Goal: Task Accomplishment & Management: Manage account settings

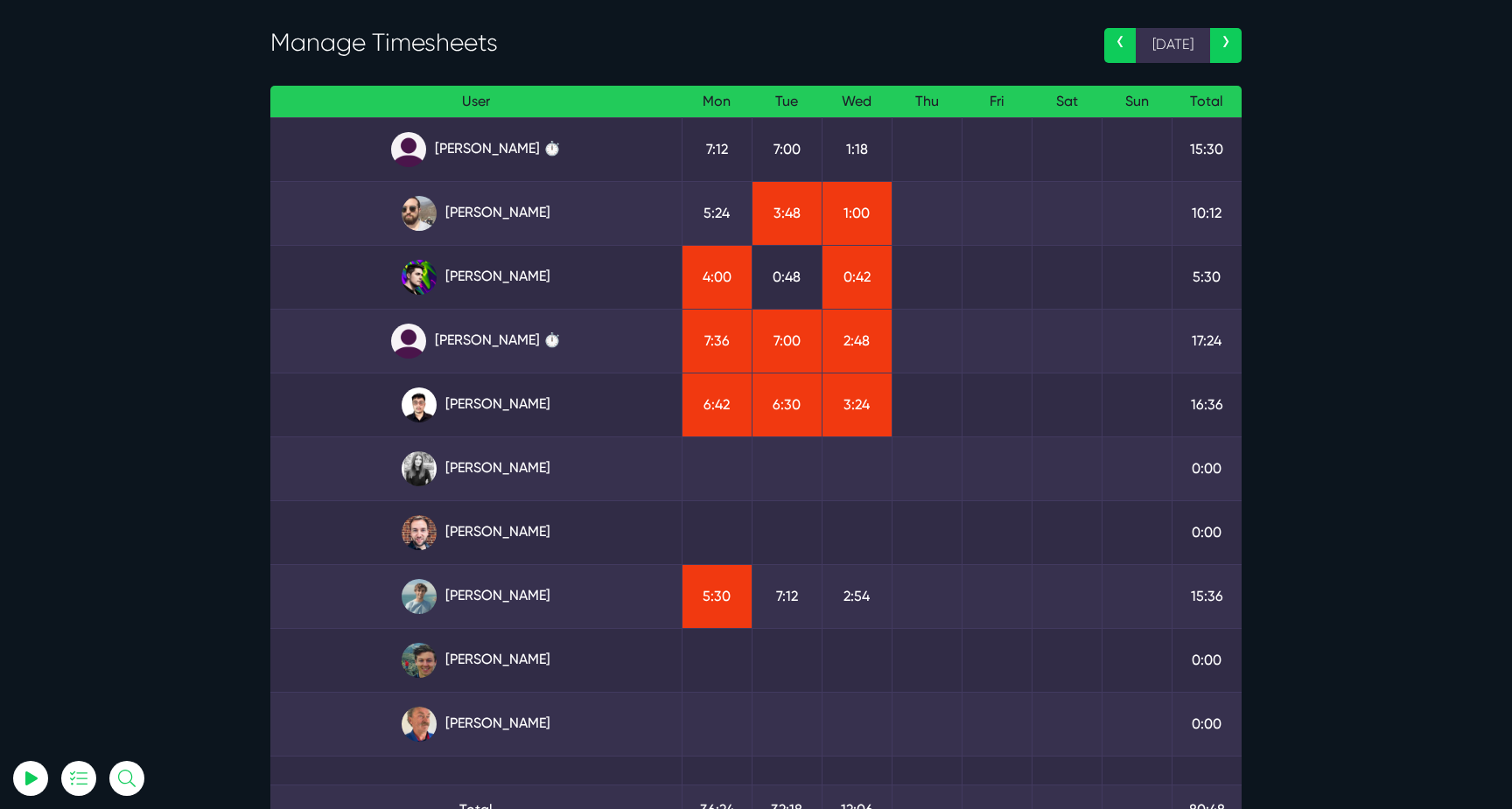
scroll to position [79, 0]
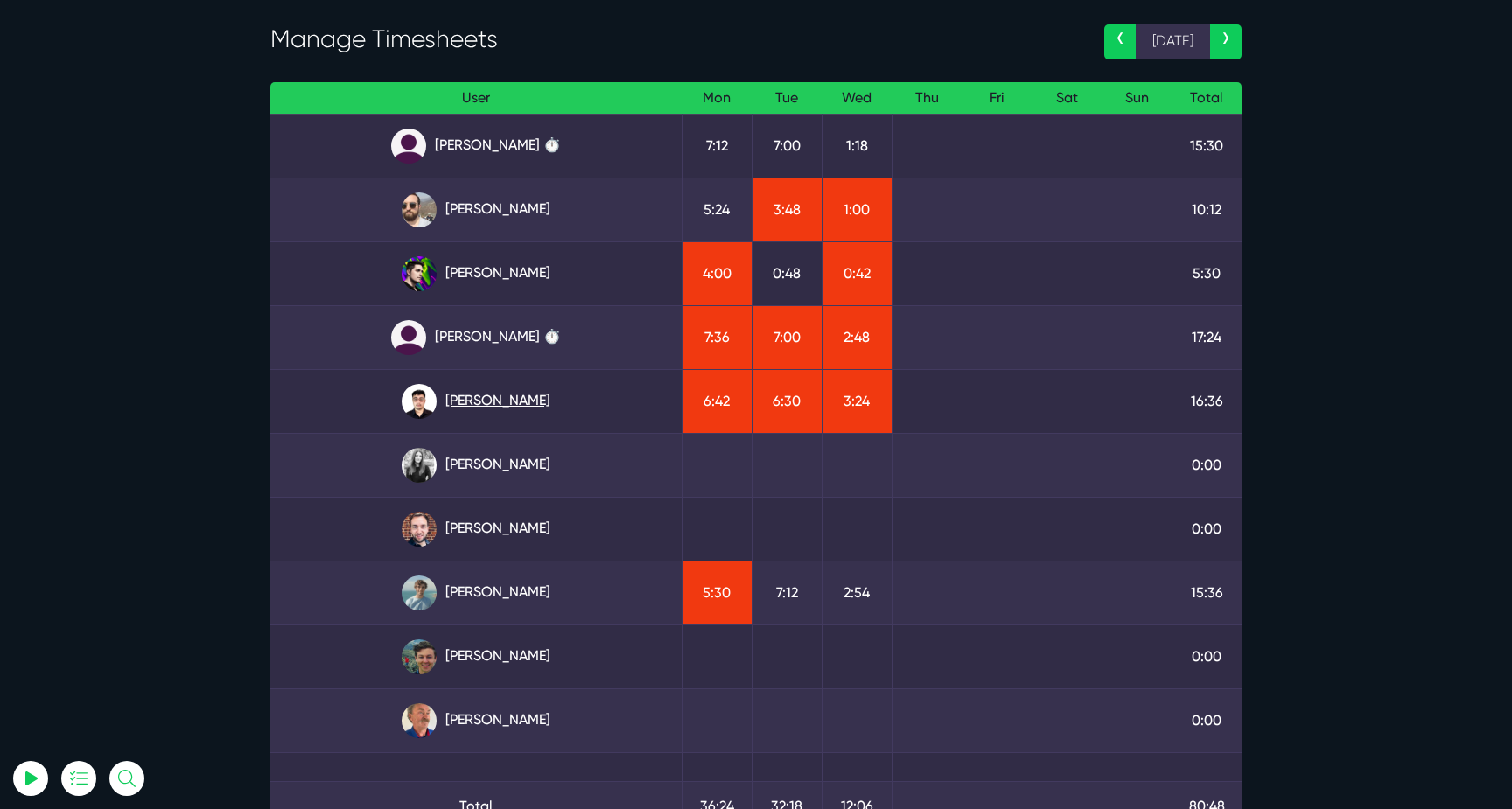
type input "luke@sitegurus.io"
click at [525, 401] on link "Kevin Abelgas" at bounding box center [475, 402] width 384 height 35
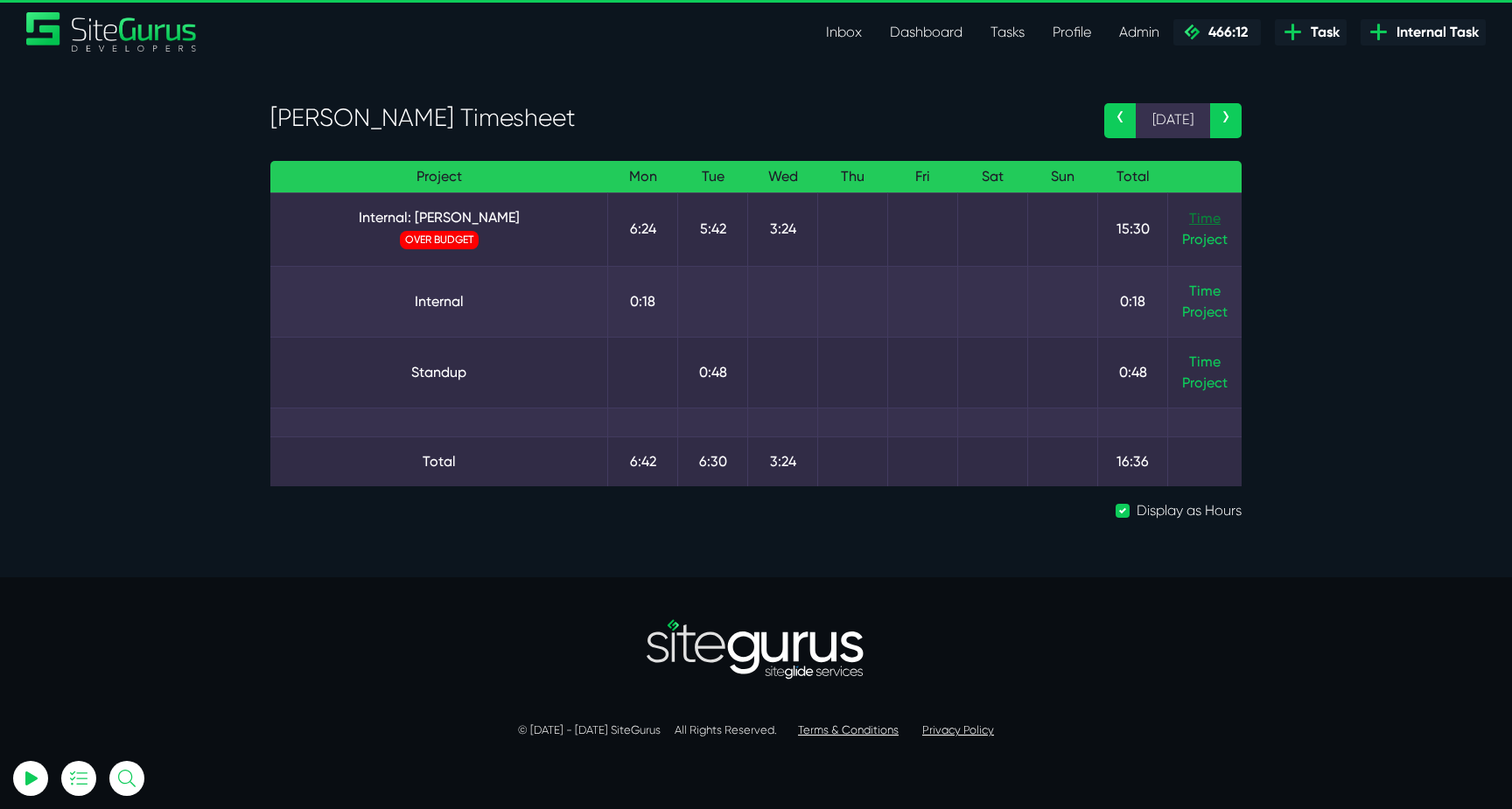
click at [1197, 218] on link "Time" at bounding box center [1205, 218] width 31 height 17
click at [418, 222] on link "Internal: [PERSON_NAME]" at bounding box center [439, 217] width 309 height 21
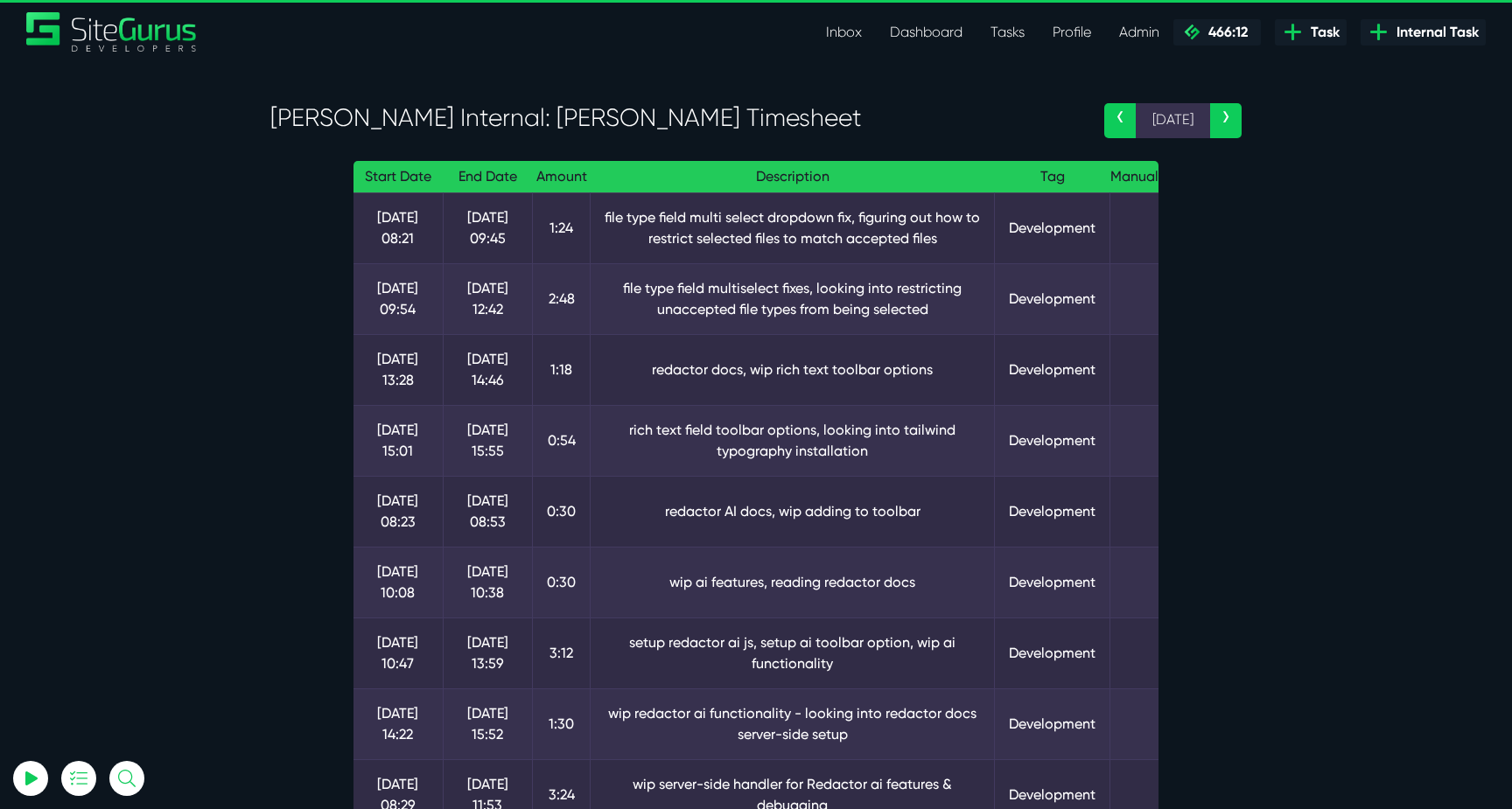
scroll to position [302, 0]
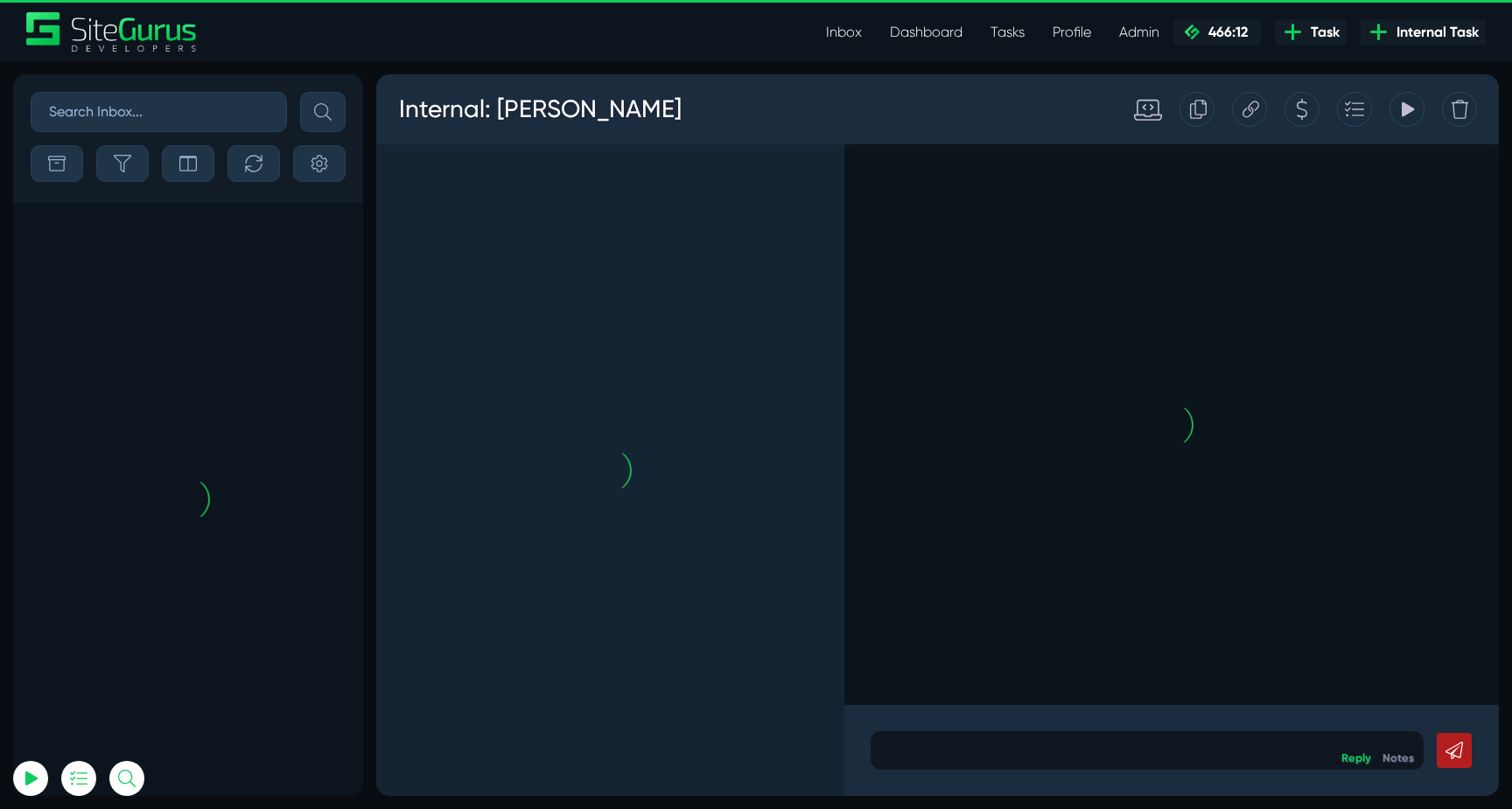
scroll to position [-4211, 0]
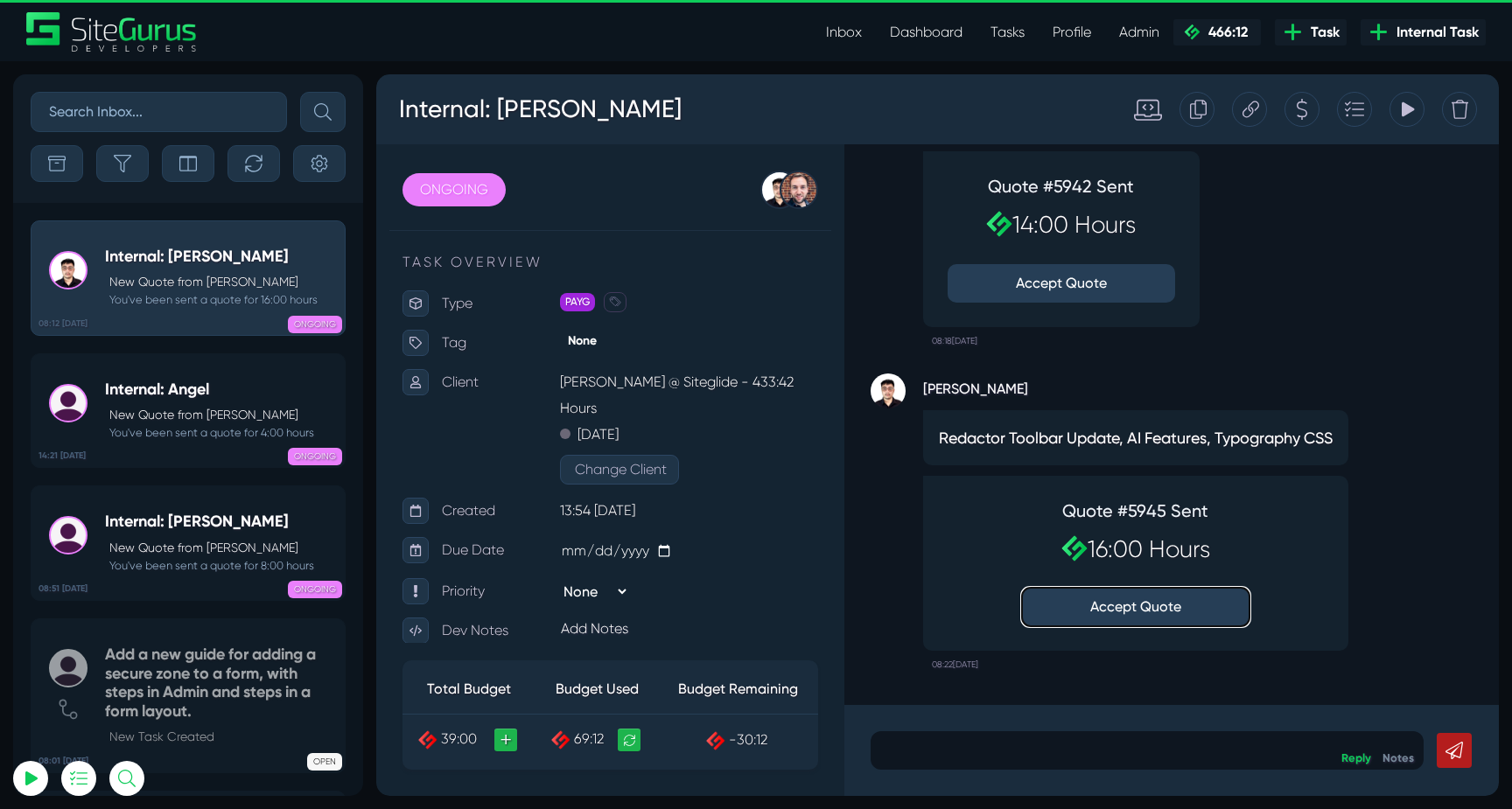
click at [1195, 621] on button "Accept Quote" at bounding box center [1135, 607] width 227 height 39
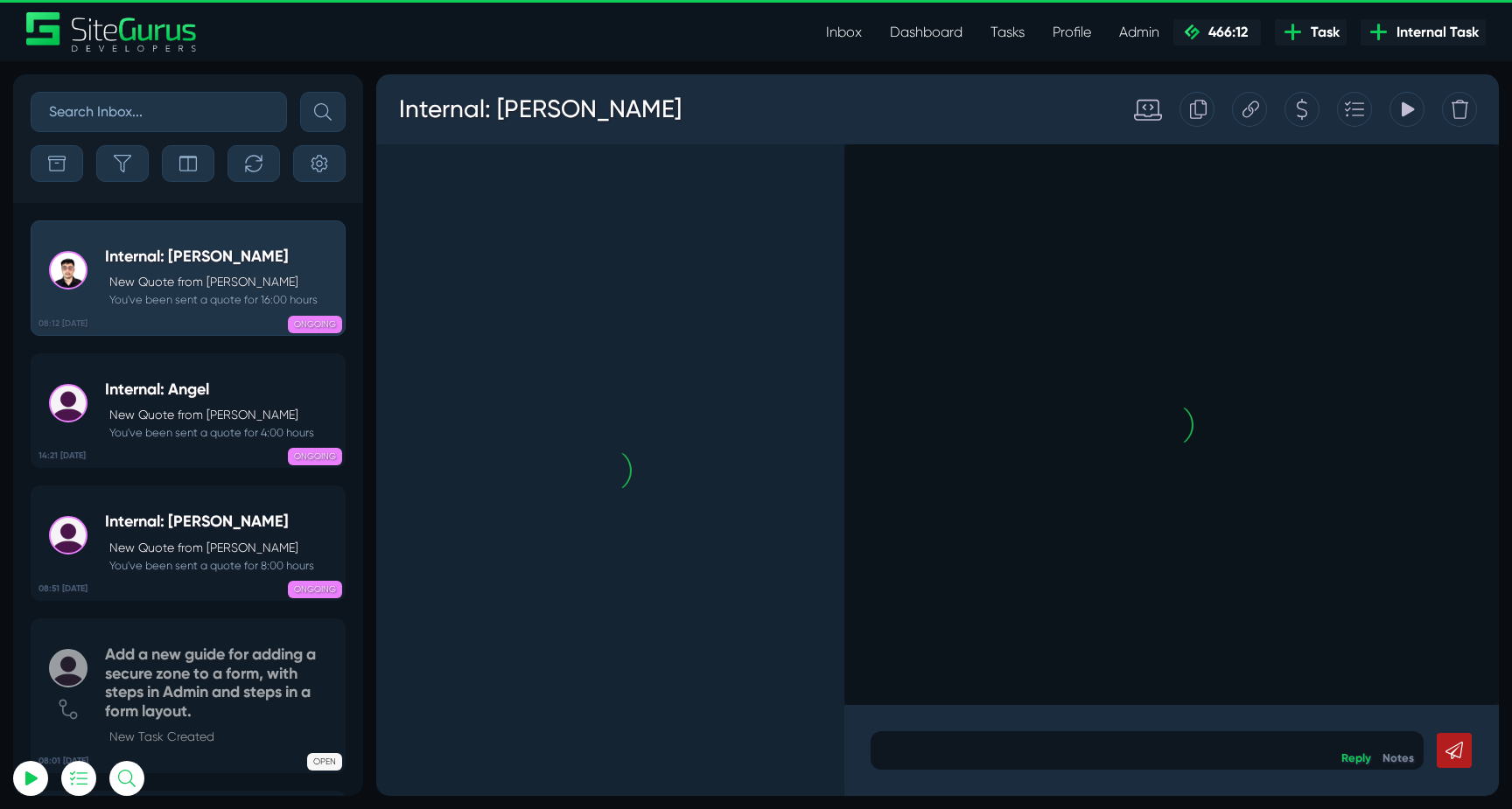
scroll to position [0, 0]
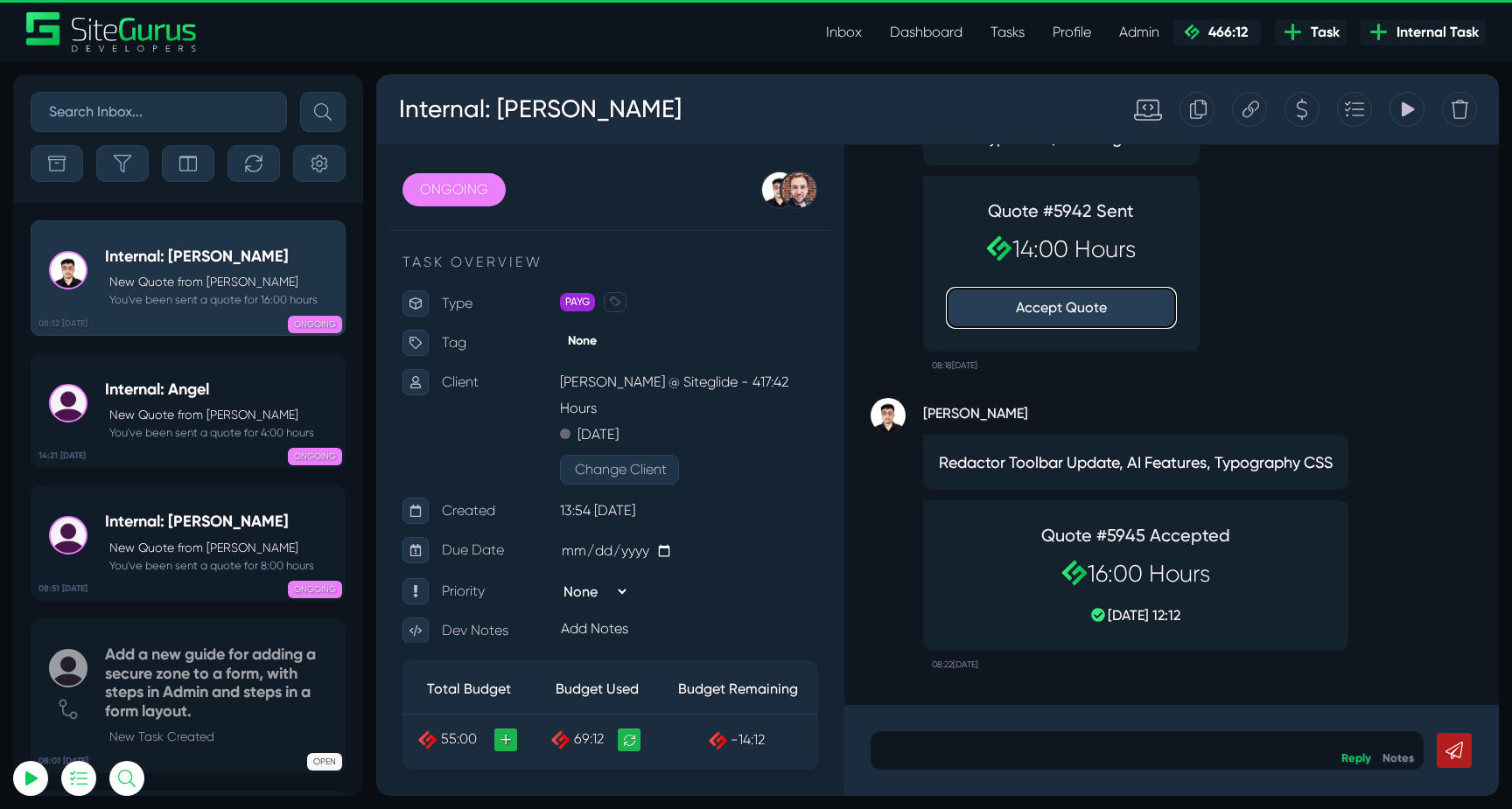
click at [1061, 313] on button "Accept Quote" at bounding box center [1060, 308] width 227 height 39
type input "[EMAIL_ADDRESS][DOMAIN_NAME]"
click at [235, 424] on small "You've been sent a quote for 4:00 hours" at bounding box center [209, 432] width 209 height 17
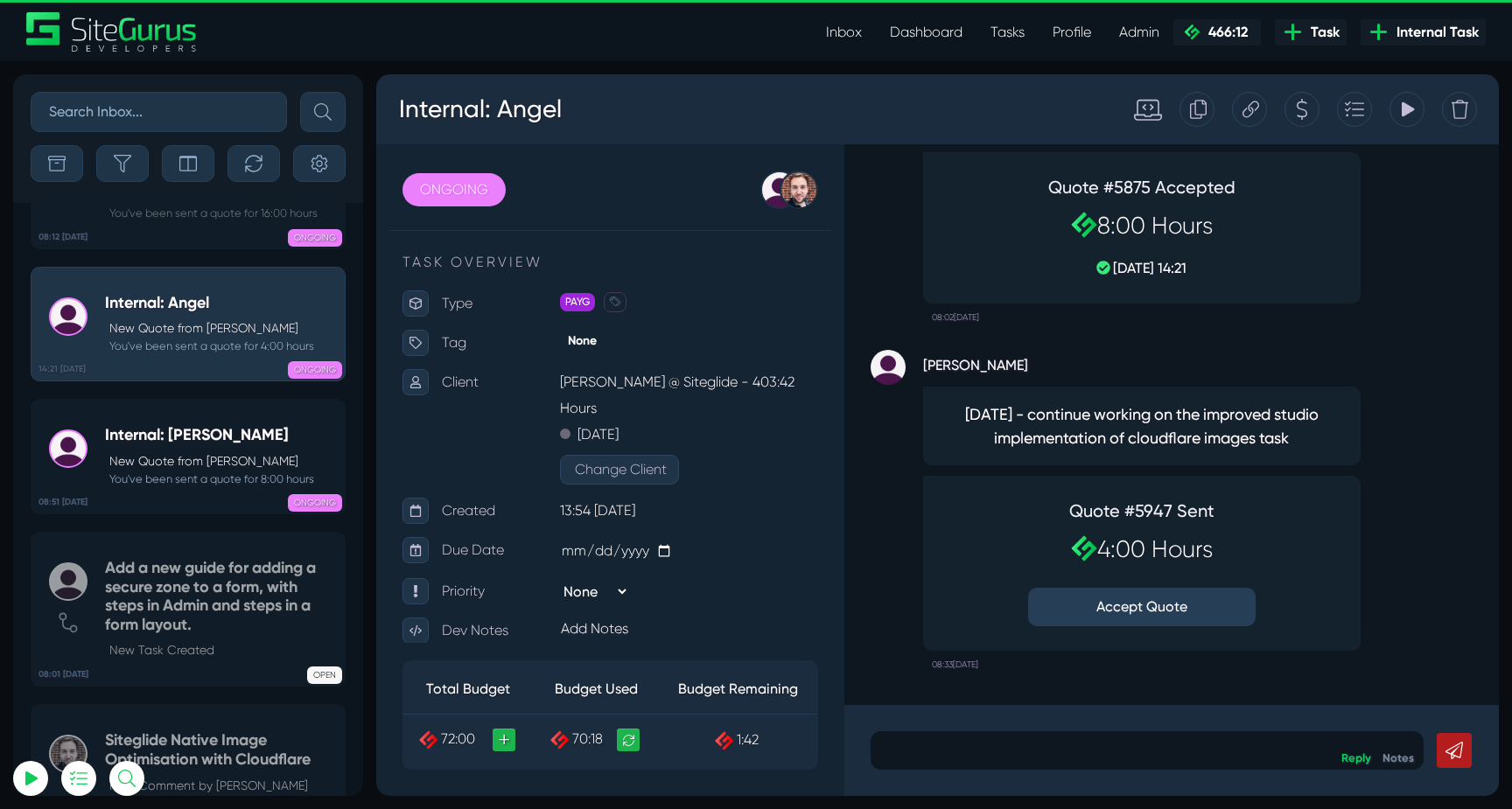
click at [1101, 586] on div "Quote #5947 Sent 4:00 Hours Accept Quote" at bounding box center [1141, 564] width 245 height 143
click at [1100, 595] on button "Accept Quote" at bounding box center [1141, 607] width 227 height 39
click at [213, 452] on p "New Quote from Julianne Estras" at bounding box center [212, 461] width 205 height 18
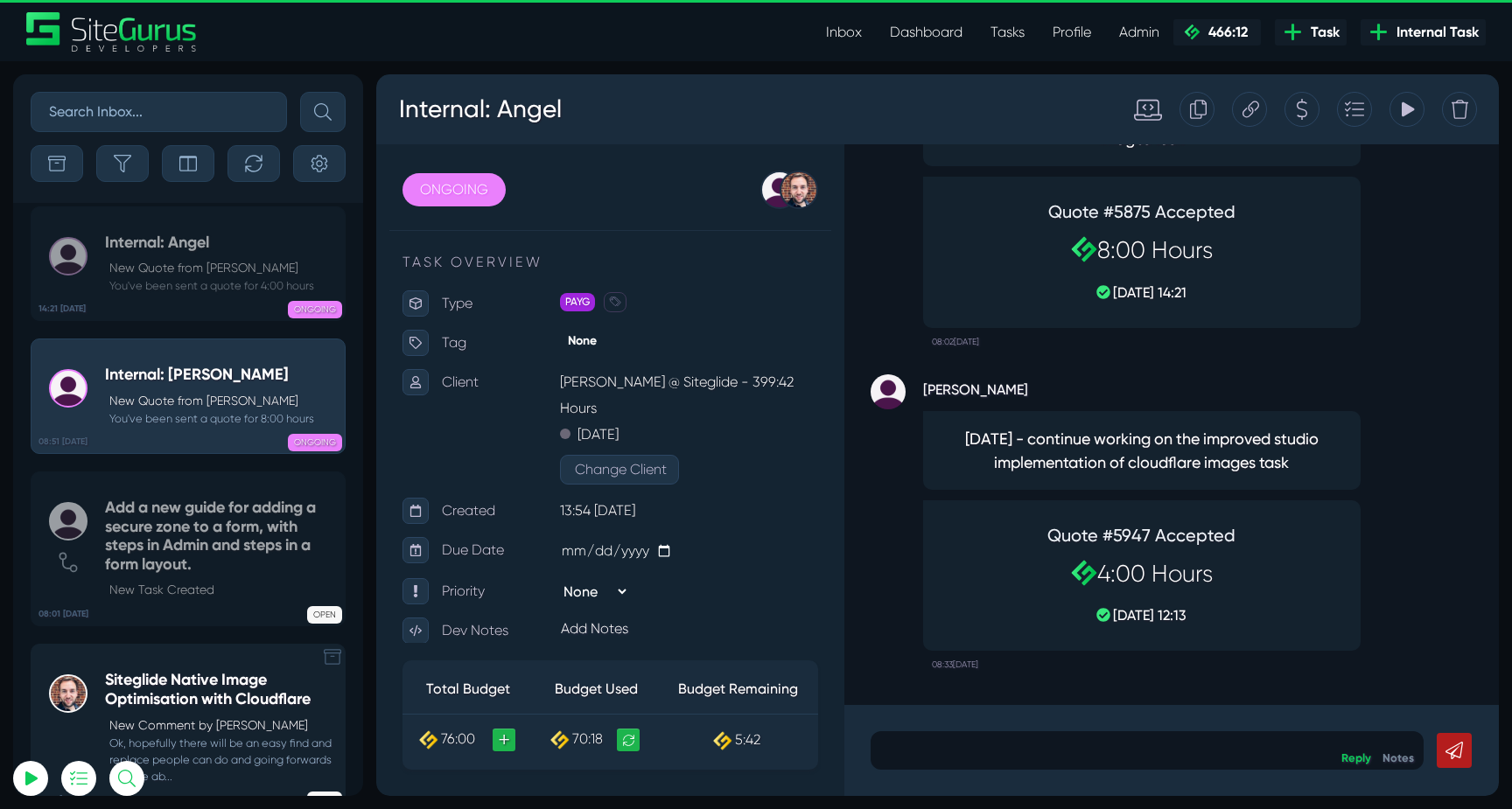
scroll to position [-4211, 0]
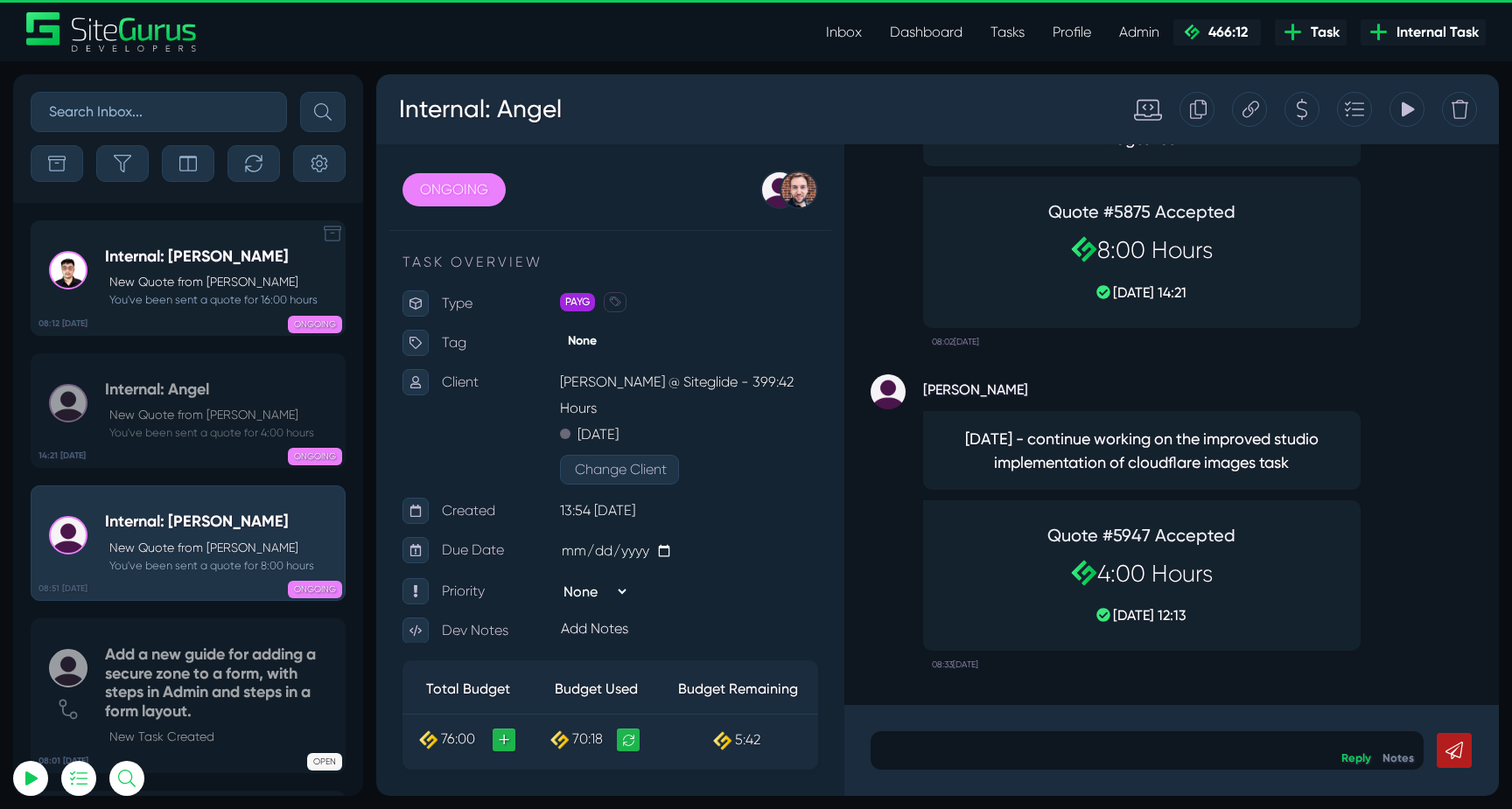
click at [162, 240] on link "08:12 17 Sep Internal: Kevin New Quote from Kevin Abelgas You've been sent a qu…" at bounding box center [188, 279] width 315 height 116
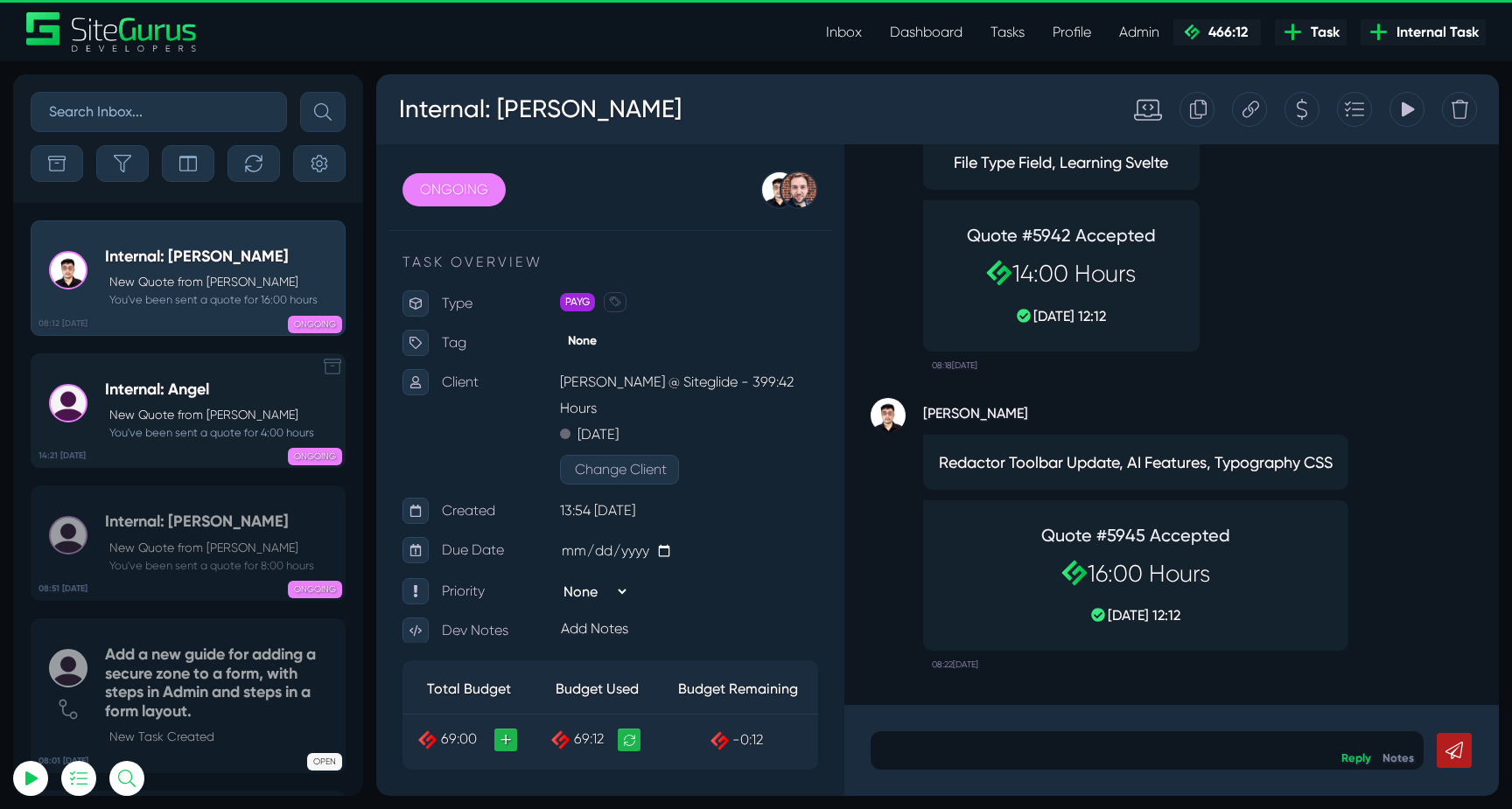
scroll to position [-3947, 0]
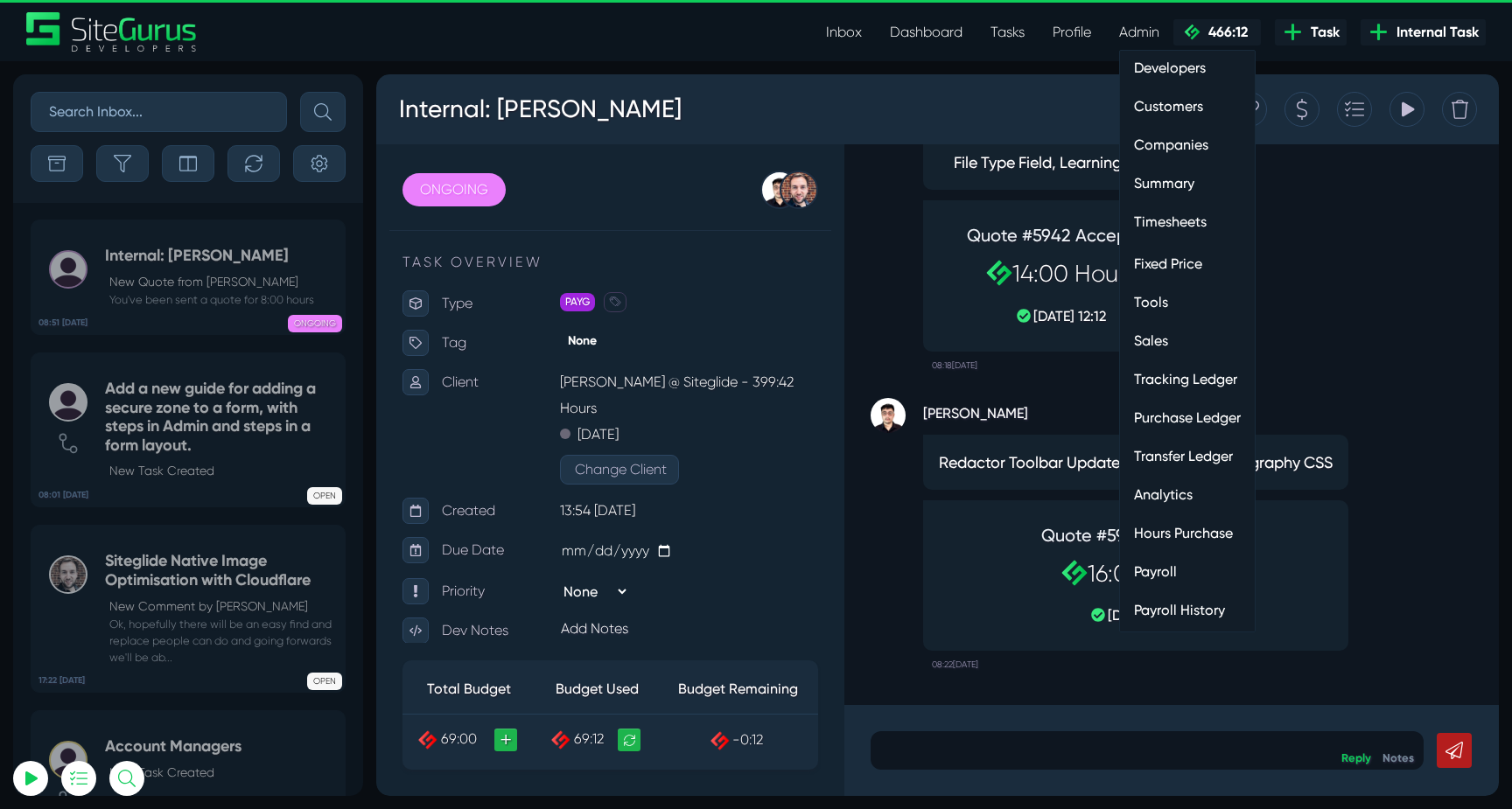
click at [1165, 222] on link "Timesheets" at bounding box center [1187, 222] width 135 height 35
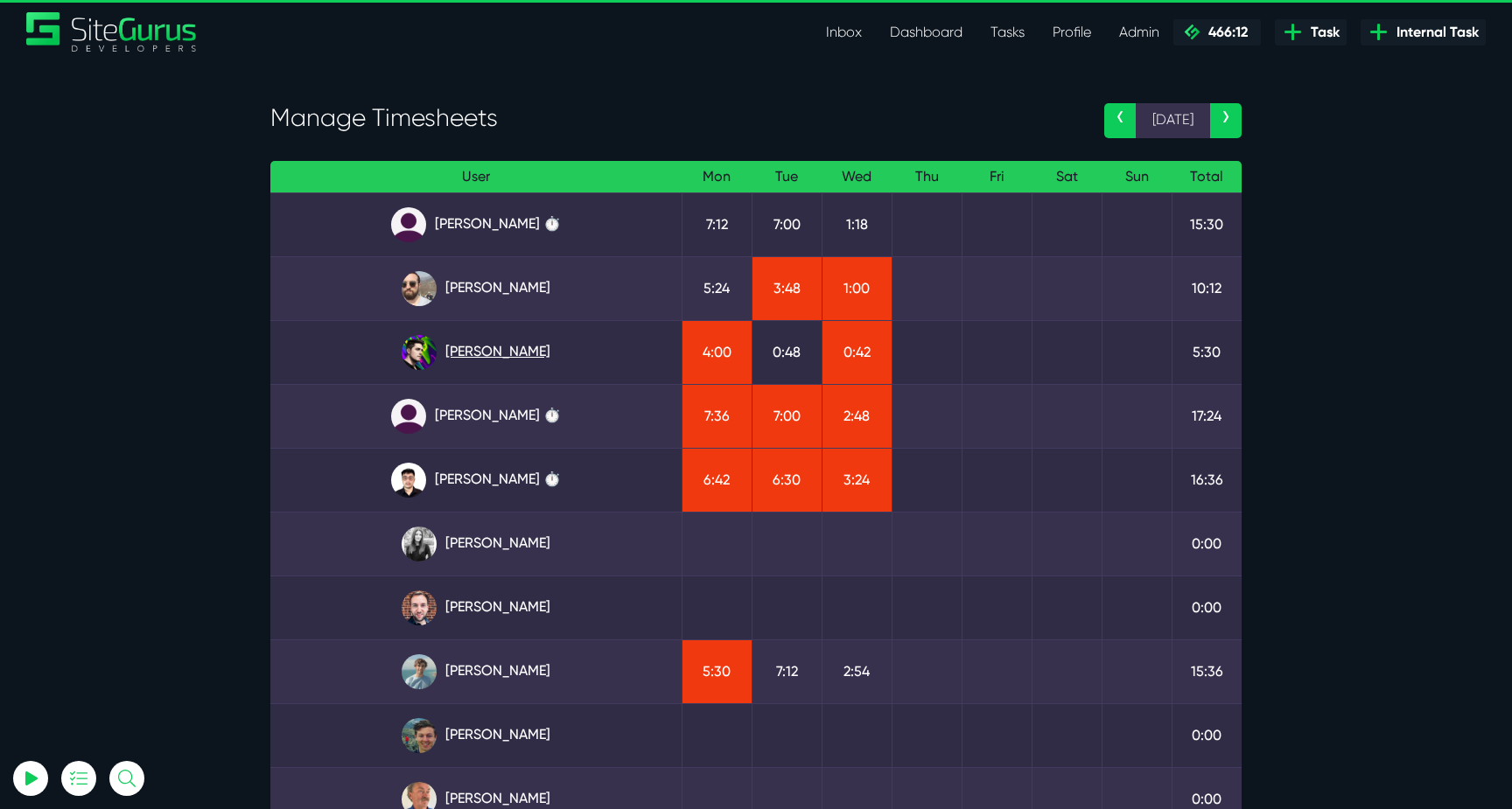
type input "luke@sitegurus.io"
click at [497, 342] on link "[PERSON_NAME]" at bounding box center [475, 352] width 384 height 35
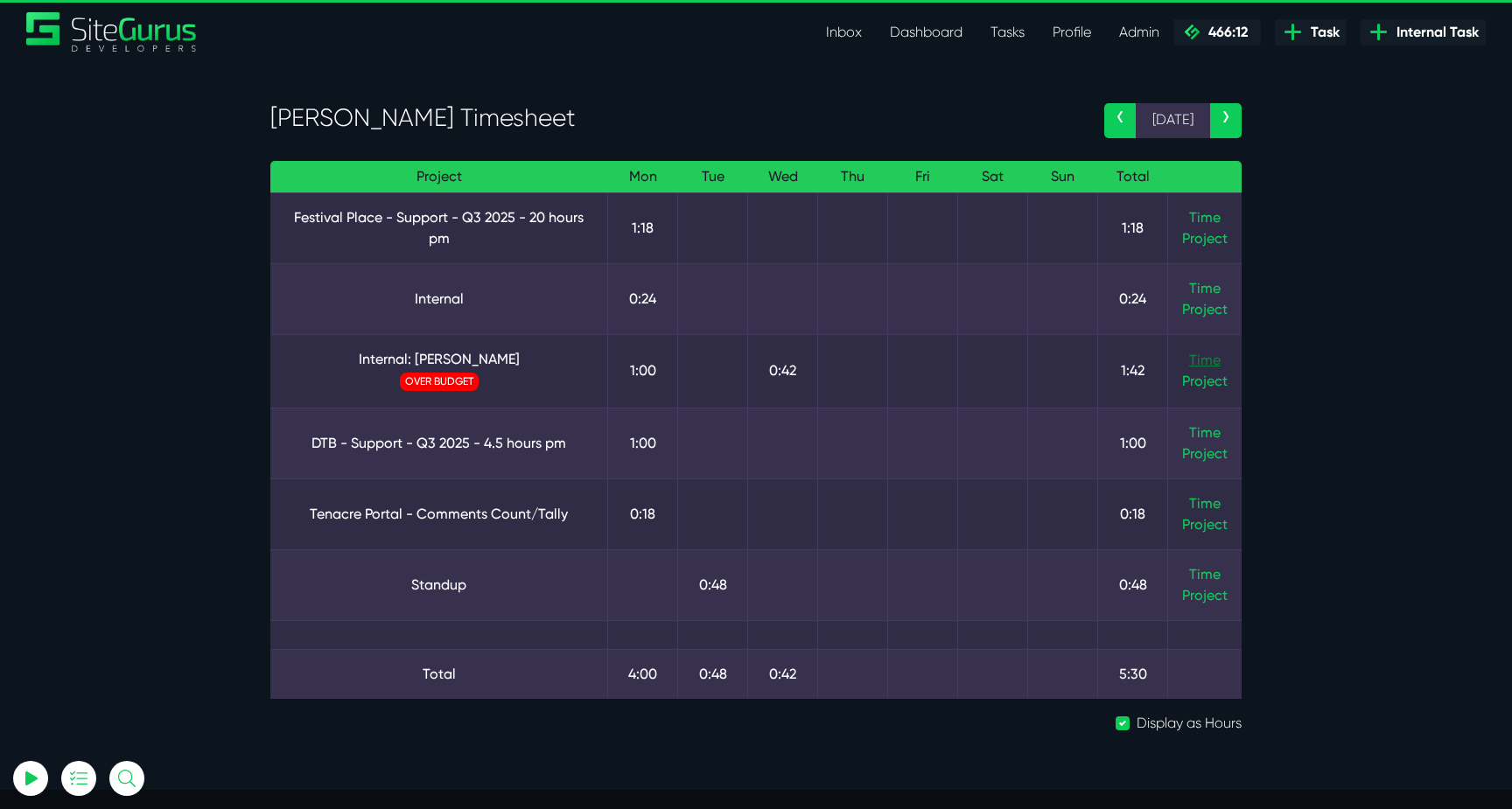
click at [1196, 365] on link "Time" at bounding box center [1205, 359] width 31 height 17
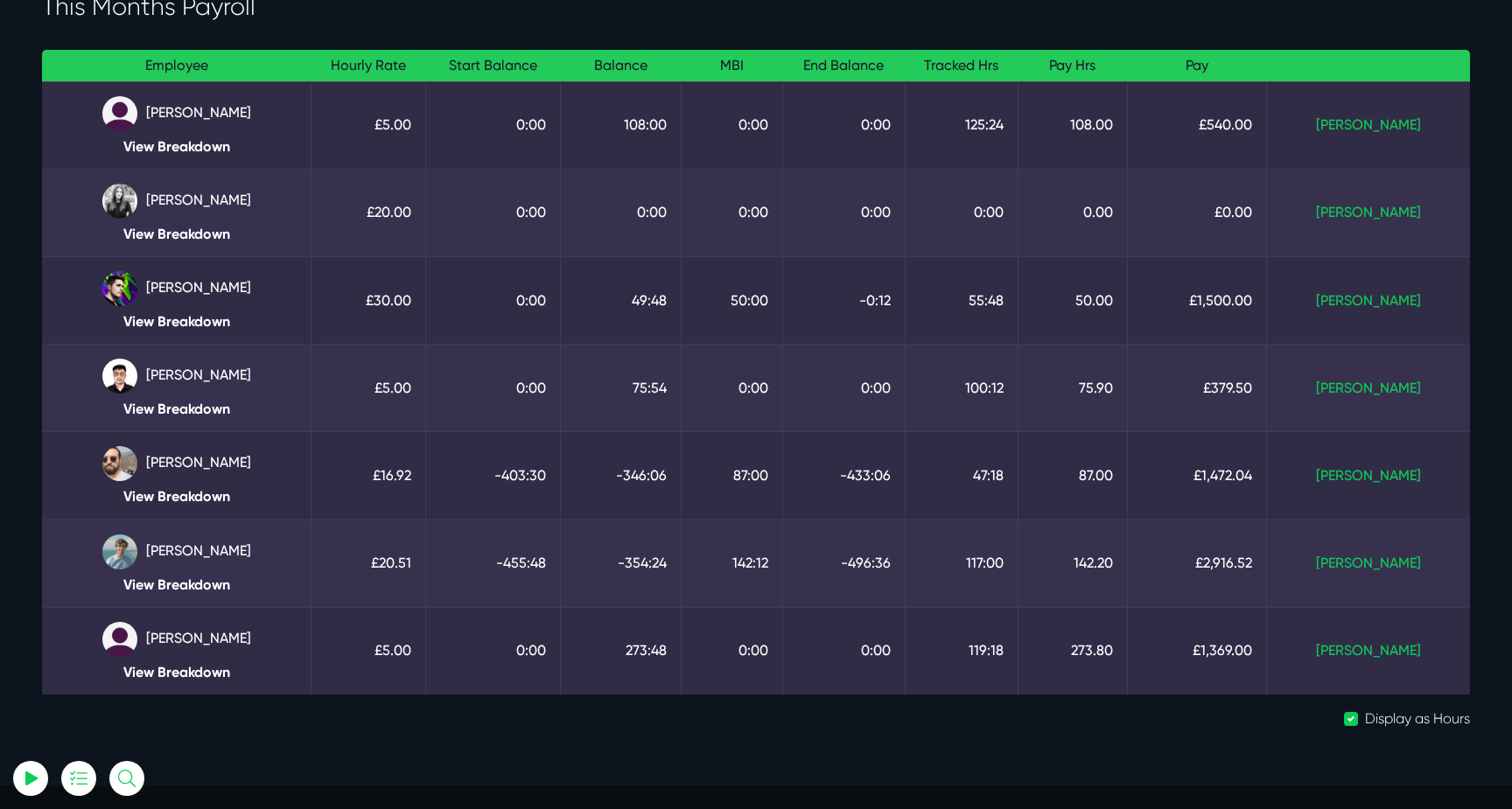
scroll to position [141, 0]
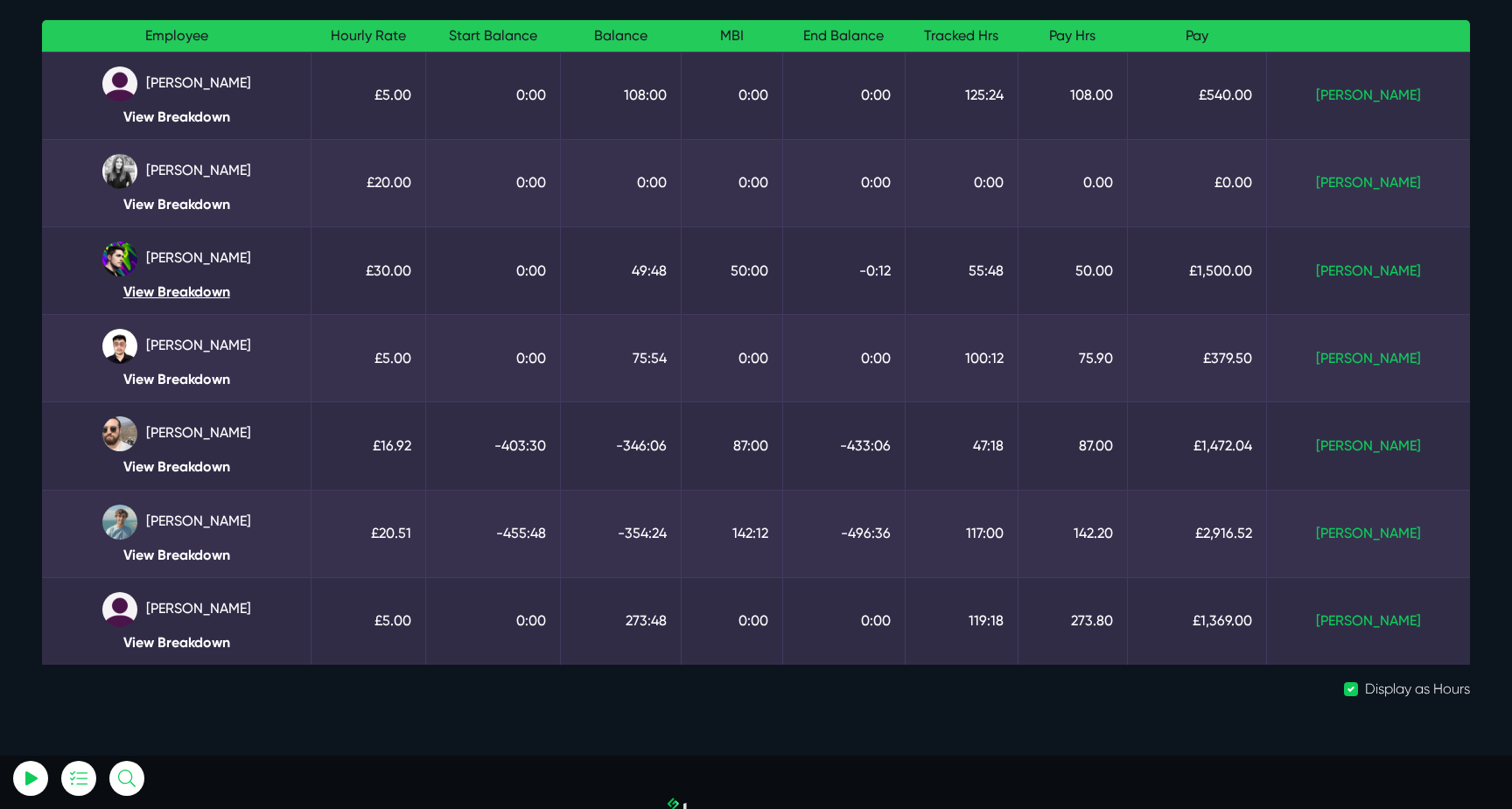
type input "luke@sitegurus.io"
click at [228, 297] on link "View Breakdown" at bounding box center [177, 291] width 241 height 17
drag, startPoint x: 1243, startPoint y: 534, endPoint x: 1316, endPoint y: 532, distance: 73.0
click at [1267, 532] on td "£2,916.52" at bounding box center [1197, 533] width 140 height 87
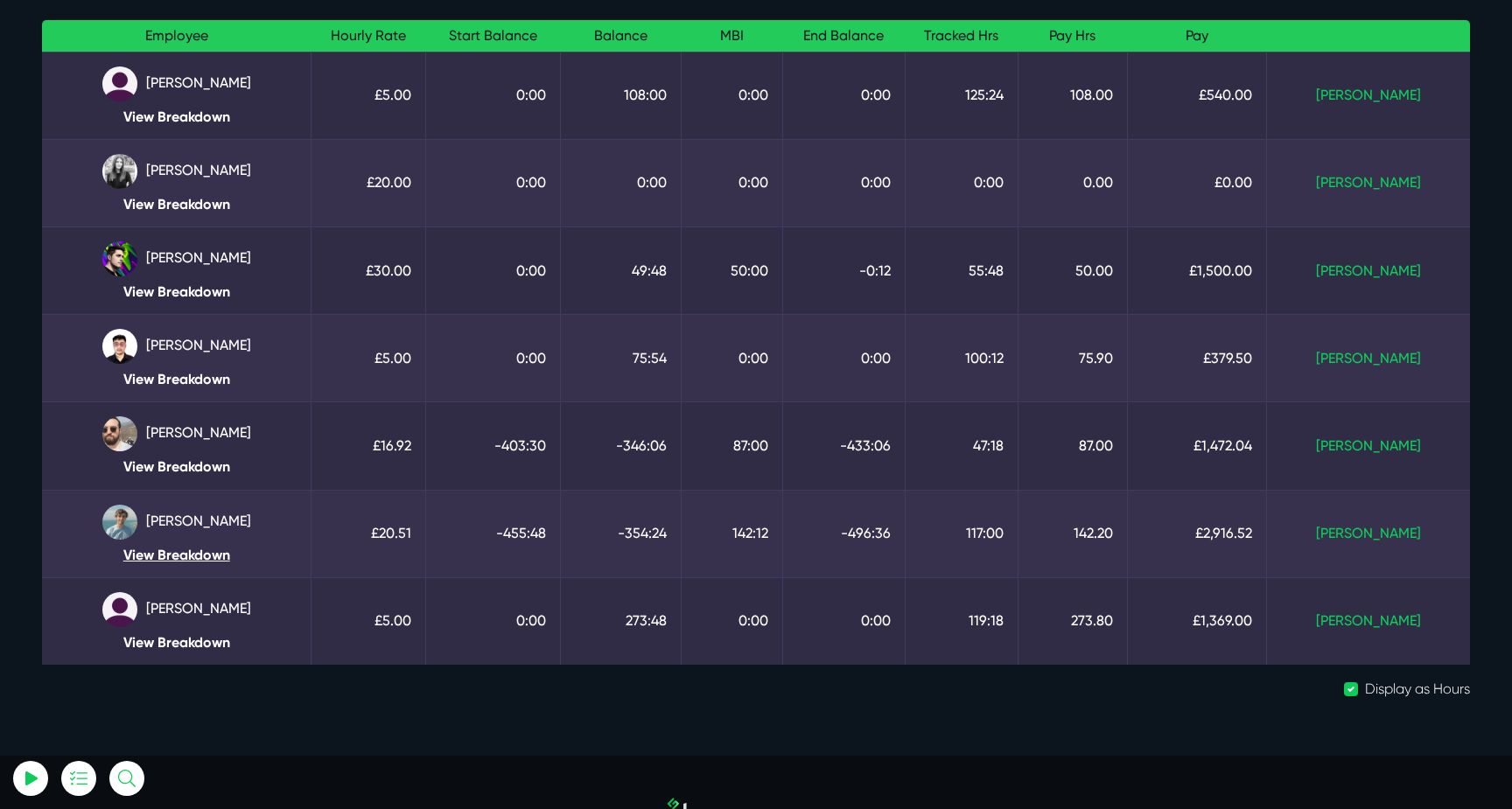
click at [176, 549] on link "View Breakdown" at bounding box center [177, 555] width 241 height 17
drag, startPoint x: 765, startPoint y: 541, endPoint x: 817, endPoint y: 539, distance: 52.0
click at [784, 540] on td "142:12" at bounding box center [732, 533] width 101 height 87
click at [784, 539] on td "142:12" at bounding box center [732, 533] width 101 height 87
drag, startPoint x: 769, startPoint y: 444, endPoint x: 831, endPoint y: 444, distance: 62.0
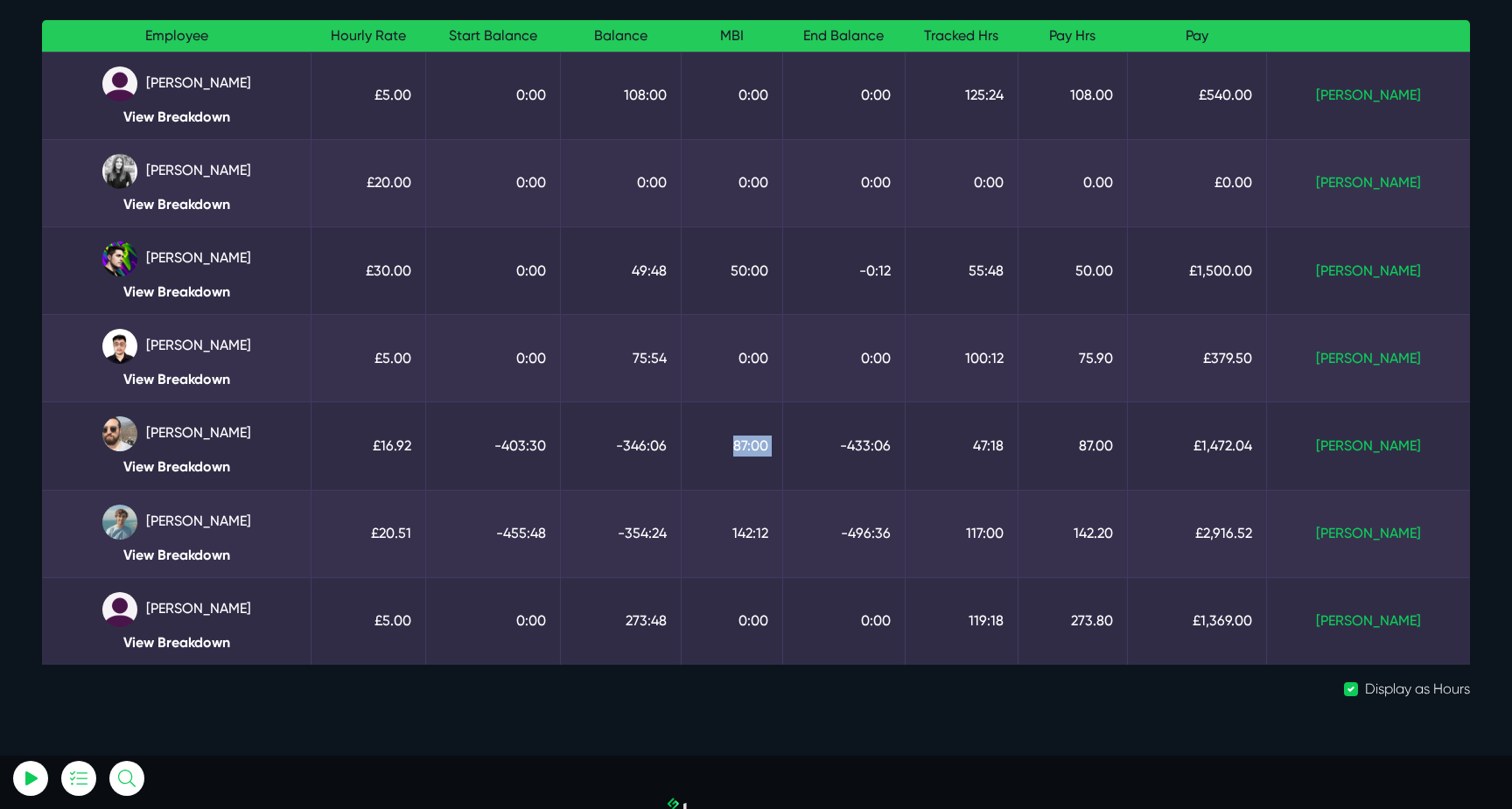
click at [831, 444] on tr "Gary Purbrick View Breakdown £16.92 -403:30 -346:06 87:00 -433:06 47:18 87.00 £…" at bounding box center [756, 446] width 1428 height 87
click at [831, 444] on td "-433:06" at bounding box center [843, 446] width 122 height 87
drag, startPoint x: 772, startPoint y: 272, endPoint x: 828, endPoint y: 271, distance: 56.0
click at [828, 272] on tr "Josh Carter View Breakdown £30.00 0:00 49:48 50:00 -0:12 55:48 50.00 £1,500.00 …" at bounding box center [756, 269] width 1428 height 87
click at [828, 271] on td "-0:12" at bounding box center [843, 269] width 122 height 87
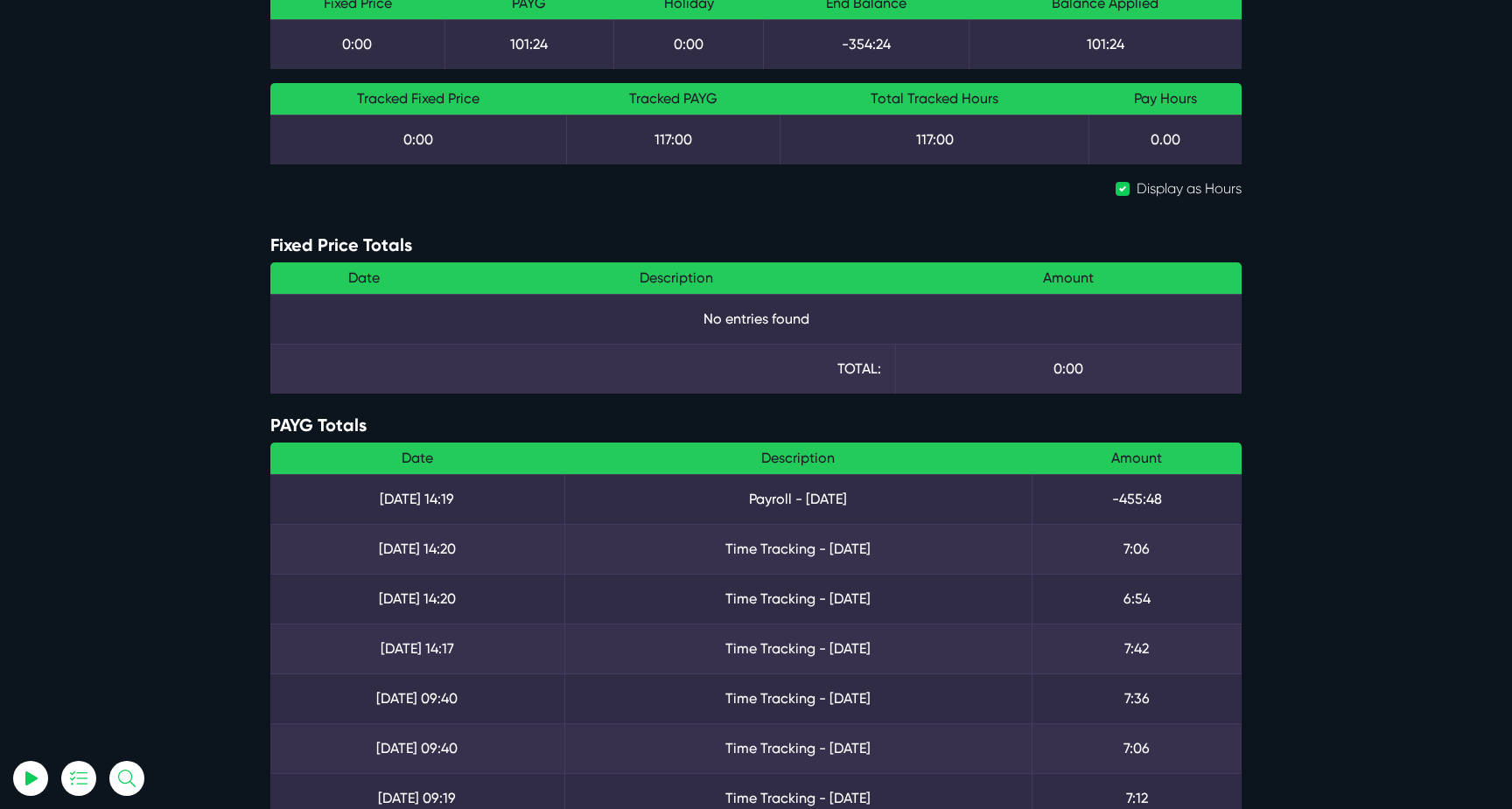
scroll to position [314, 0]
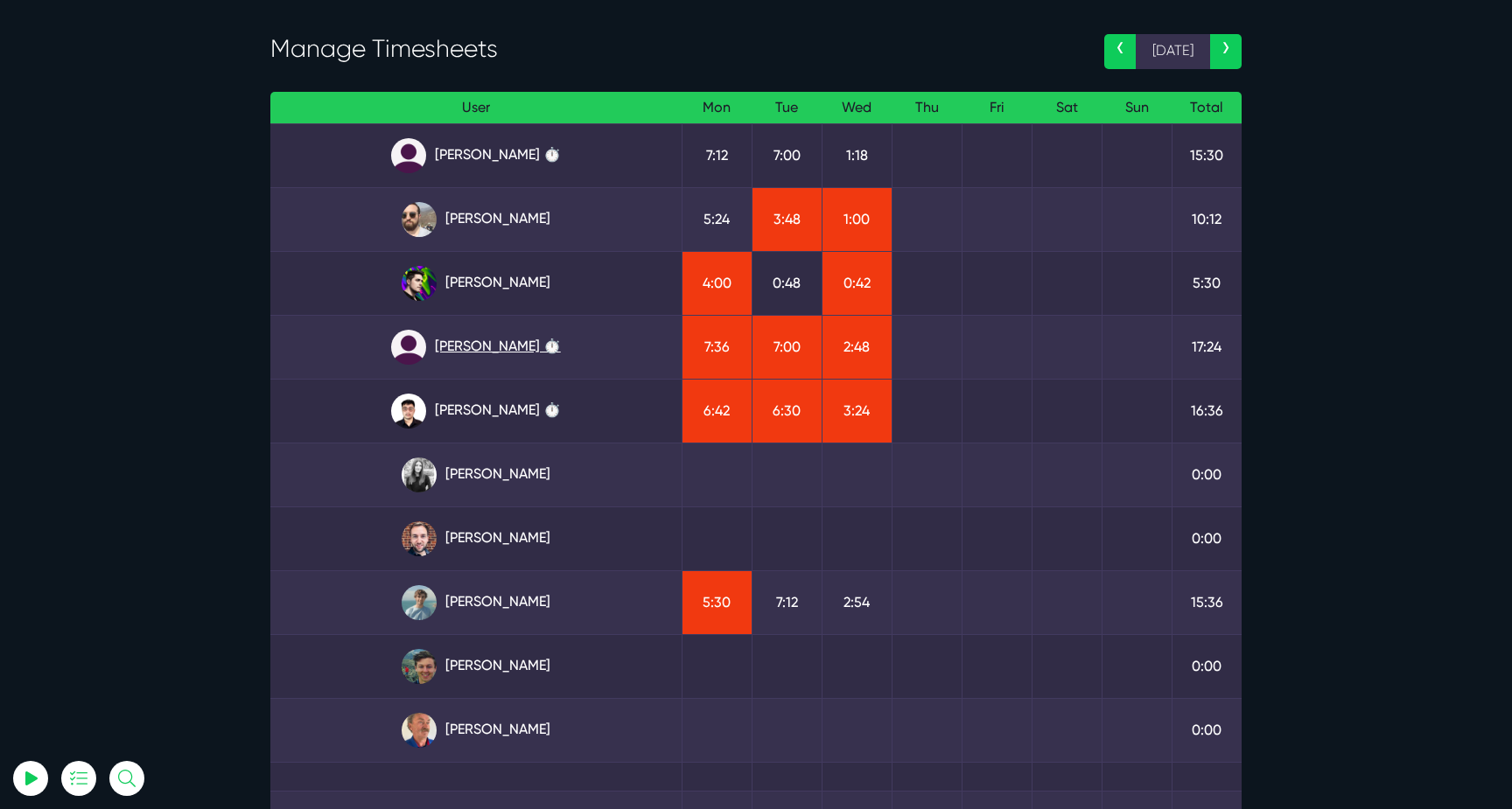
click at [465, 344] on link "[PERSON_NAME] ⏱️" at bounding box center [475, 348] width 384 height 35
click at [477, 145] on link "[PERSON_NAME] ⏱️" at bounding box center [475, 155] width 384 height 35
click at [517, 600] on link "[PERSON_NAME]" at bounding box center [475, 602] width 384 height 35
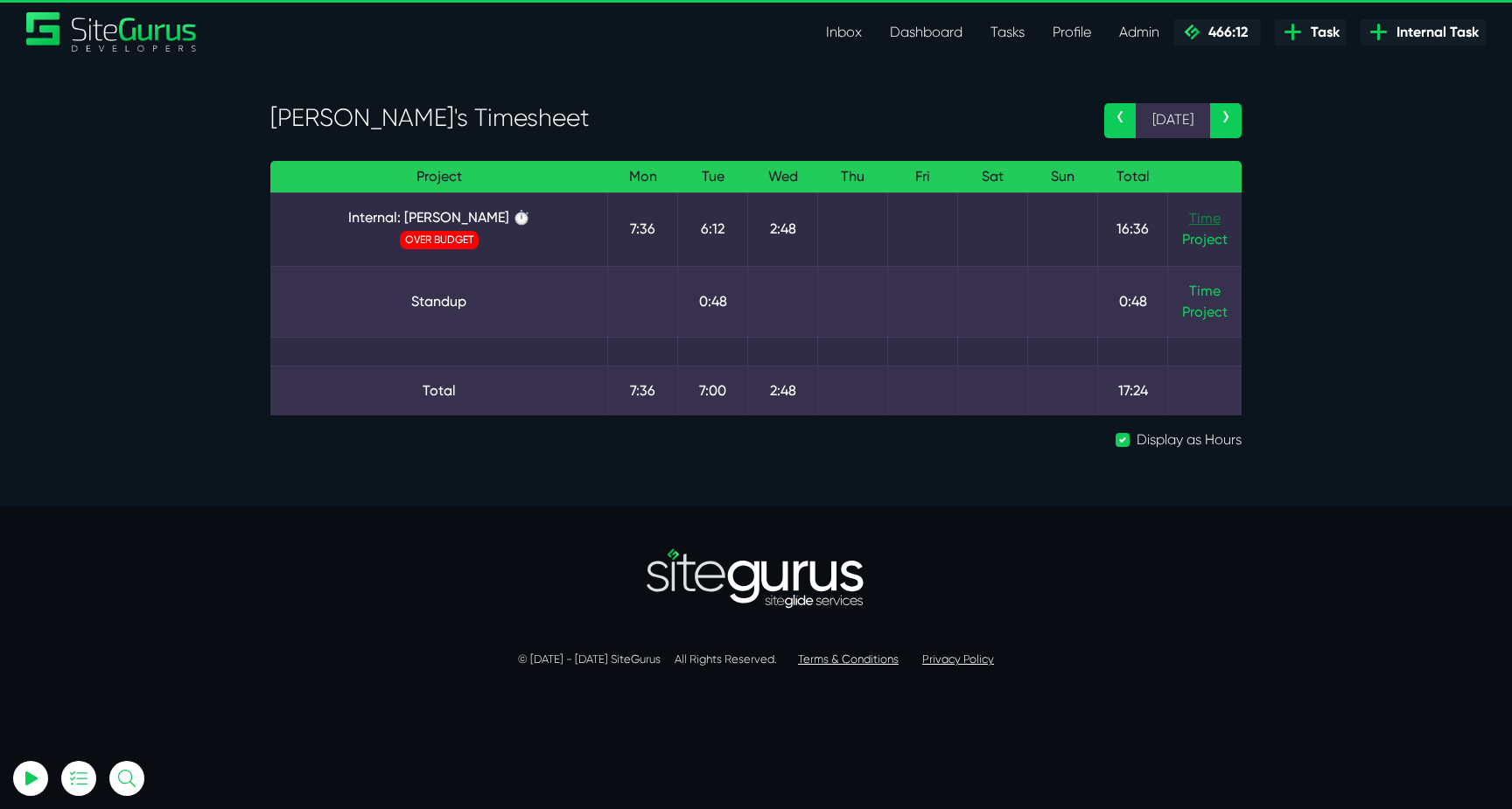
click at [1198, 222] on link "Time" at bounding box center [1205, 218] width 31 height 17
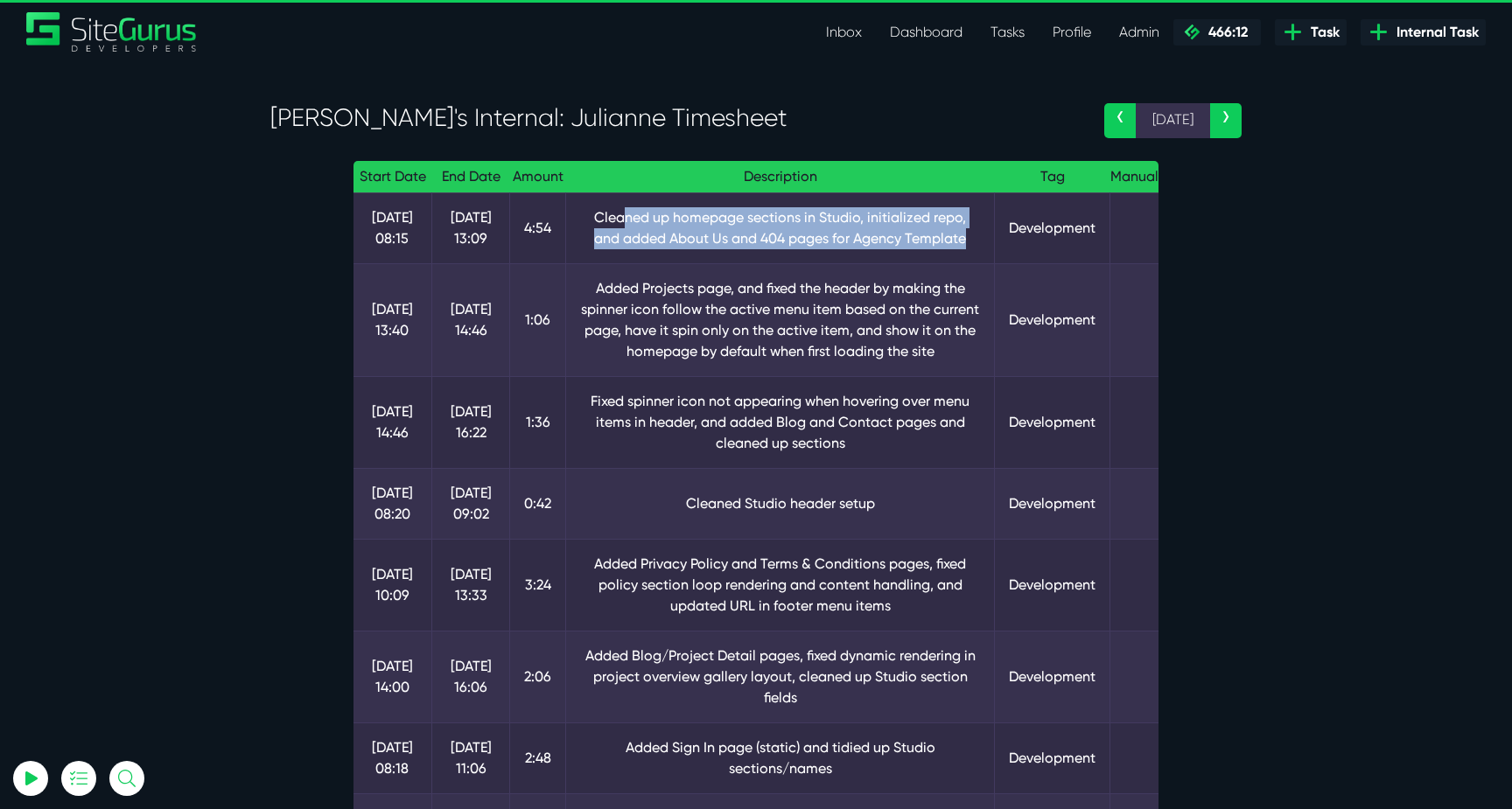
drag, startPoint x: 608, startPoint y: 213, endPoint x: 950, endPoint y: 243, distance: 343.3
click at [952, 244] on td "Cleaned up homepage sections in Studio, initialized repo, and added About Us an…" at bounding box center [781, 227] width 429 height 71
click at [950, 243] on td "Cleaned up homepage sections in Studio, initialized repo, and added About Us an…" at bounding box center [781, 227] width 429 height 71
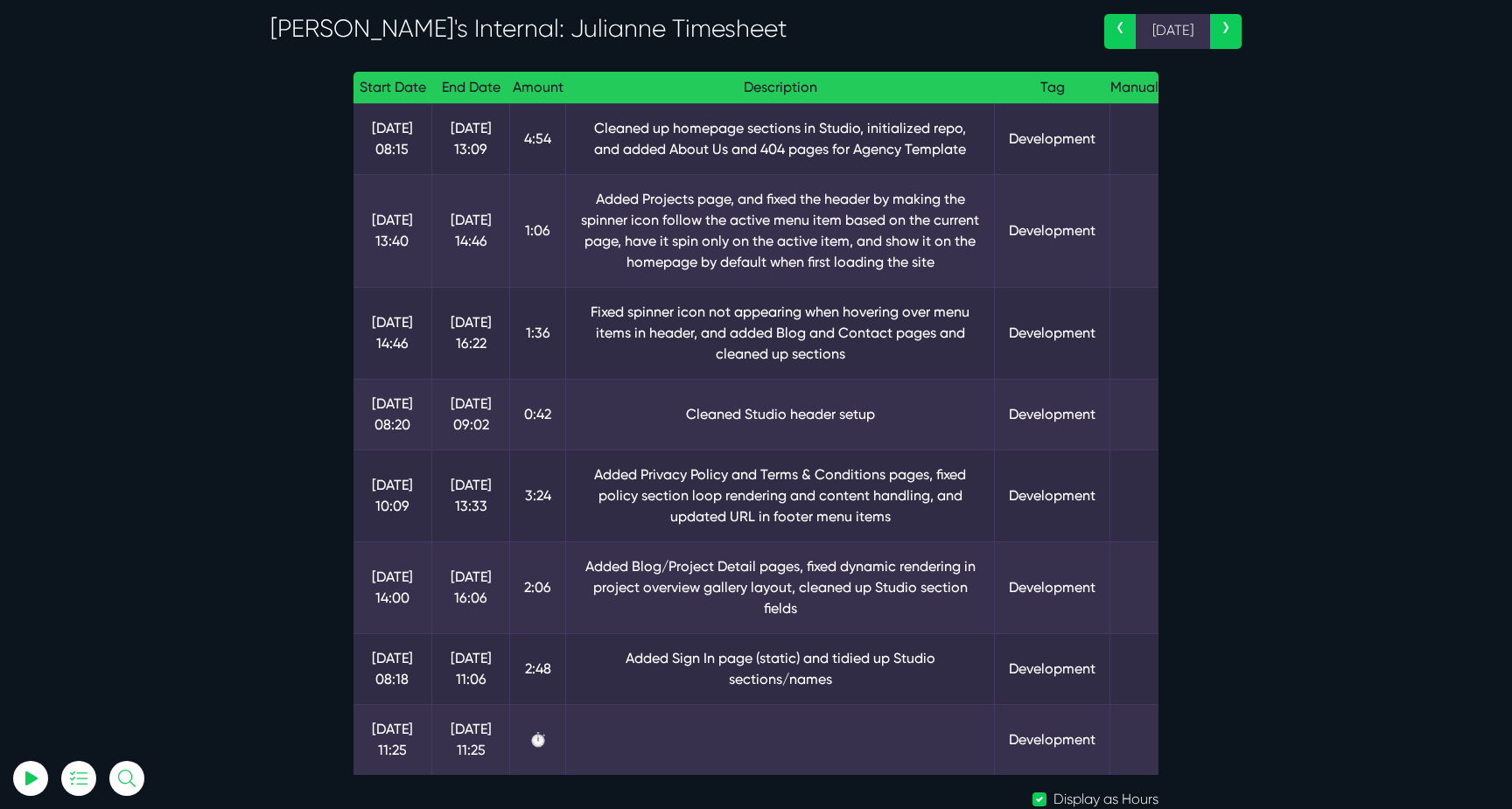
scroll to position [81, 0]
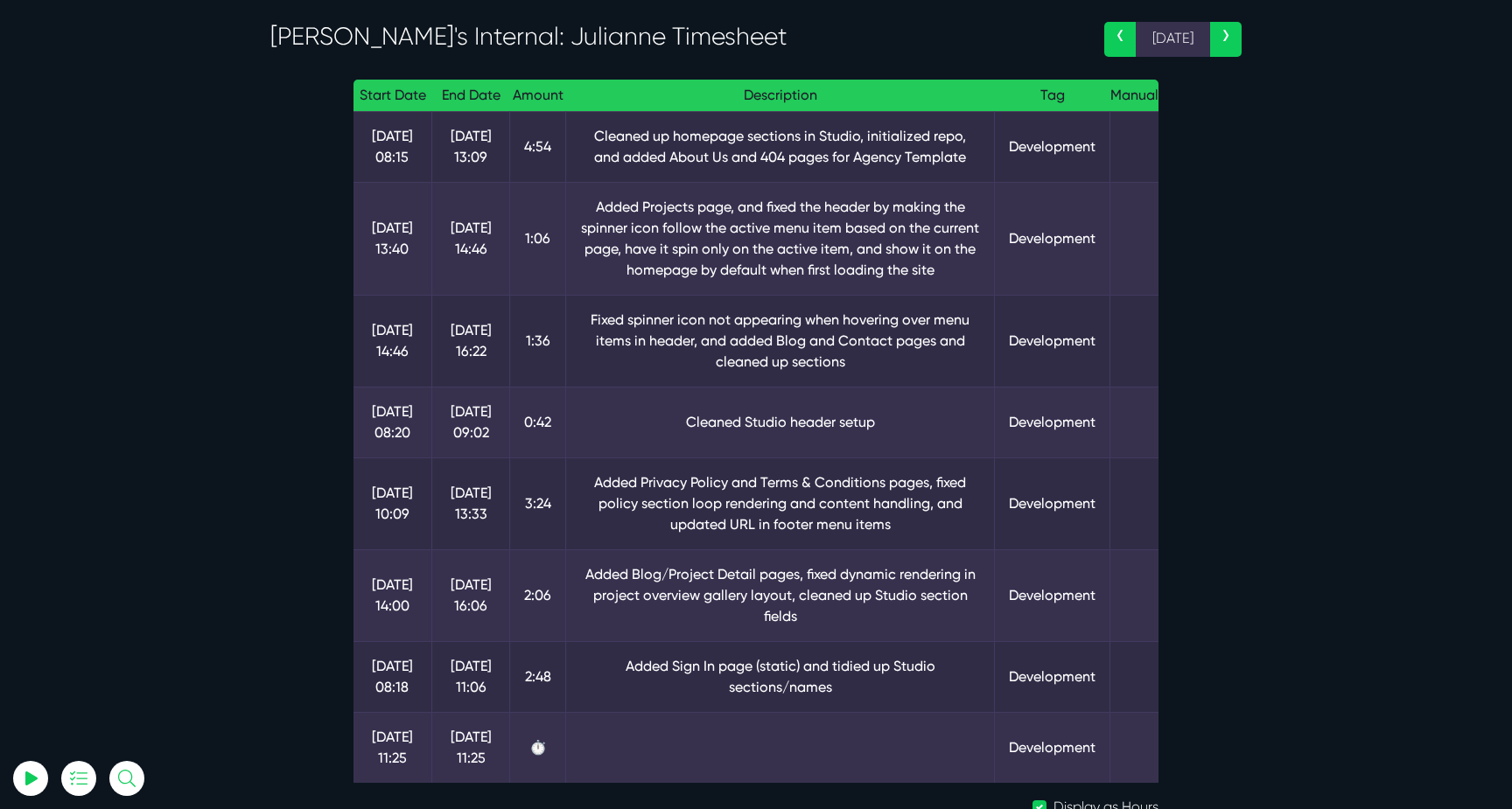
click at [1109, 45] on link "‹" at bounding box center [1120, 40] width 31 height 35
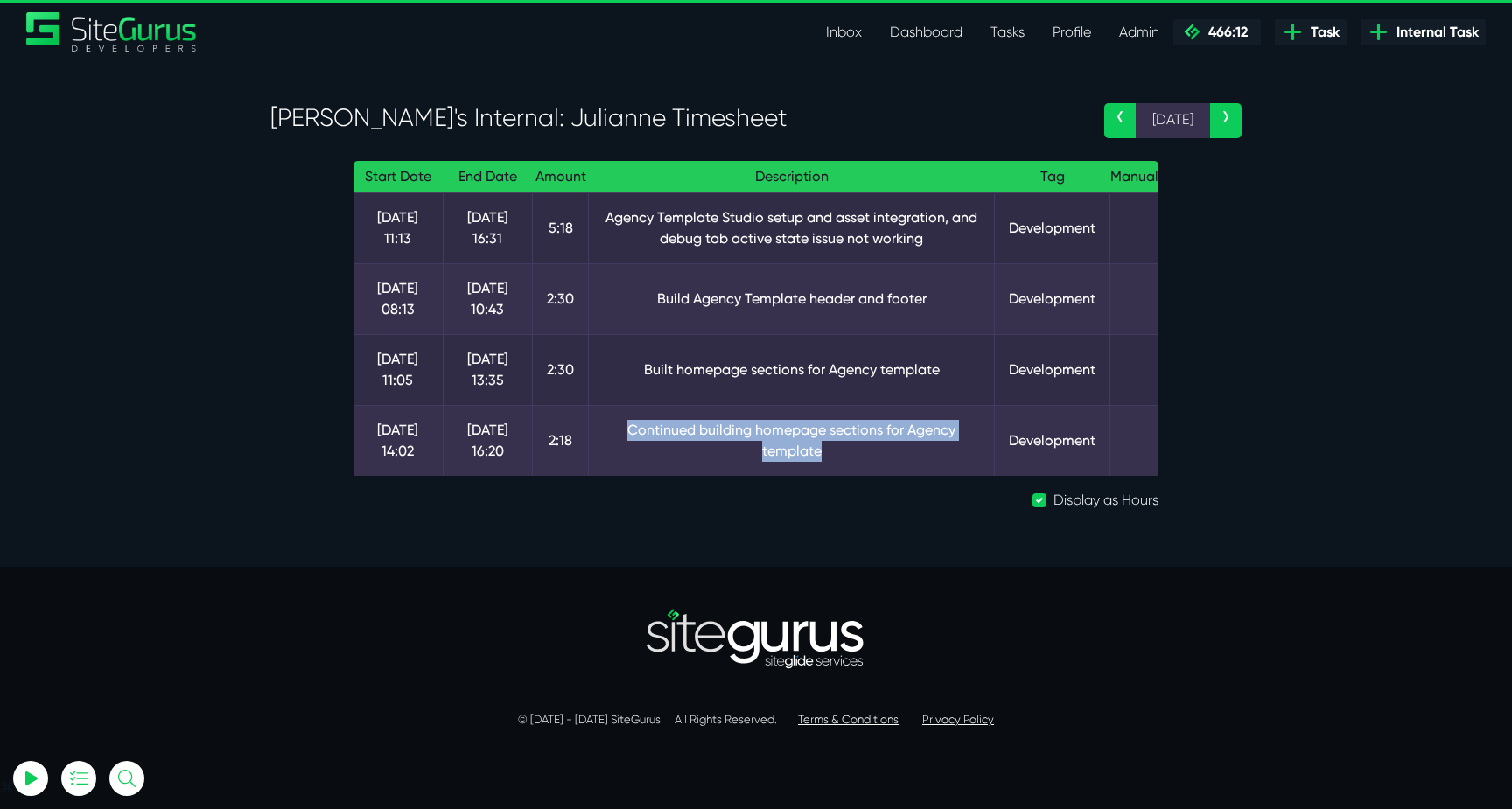
drag, startPoint x: 629, startPoint y: 418, endPoint x: 873, endPoint y: 463, distance: 248.1
click at [873, 463] on td "Continued building homepage sections for Agency template" at bounding box center [791, 439] width 406 height 71
click at [832, 354] on td "Built homepage sections for Agency template" at bounding box center [791, 369] width 406 height 71
click at [1230, 114] on link "›" at bounding box center [1226, 120] width 31 height 35
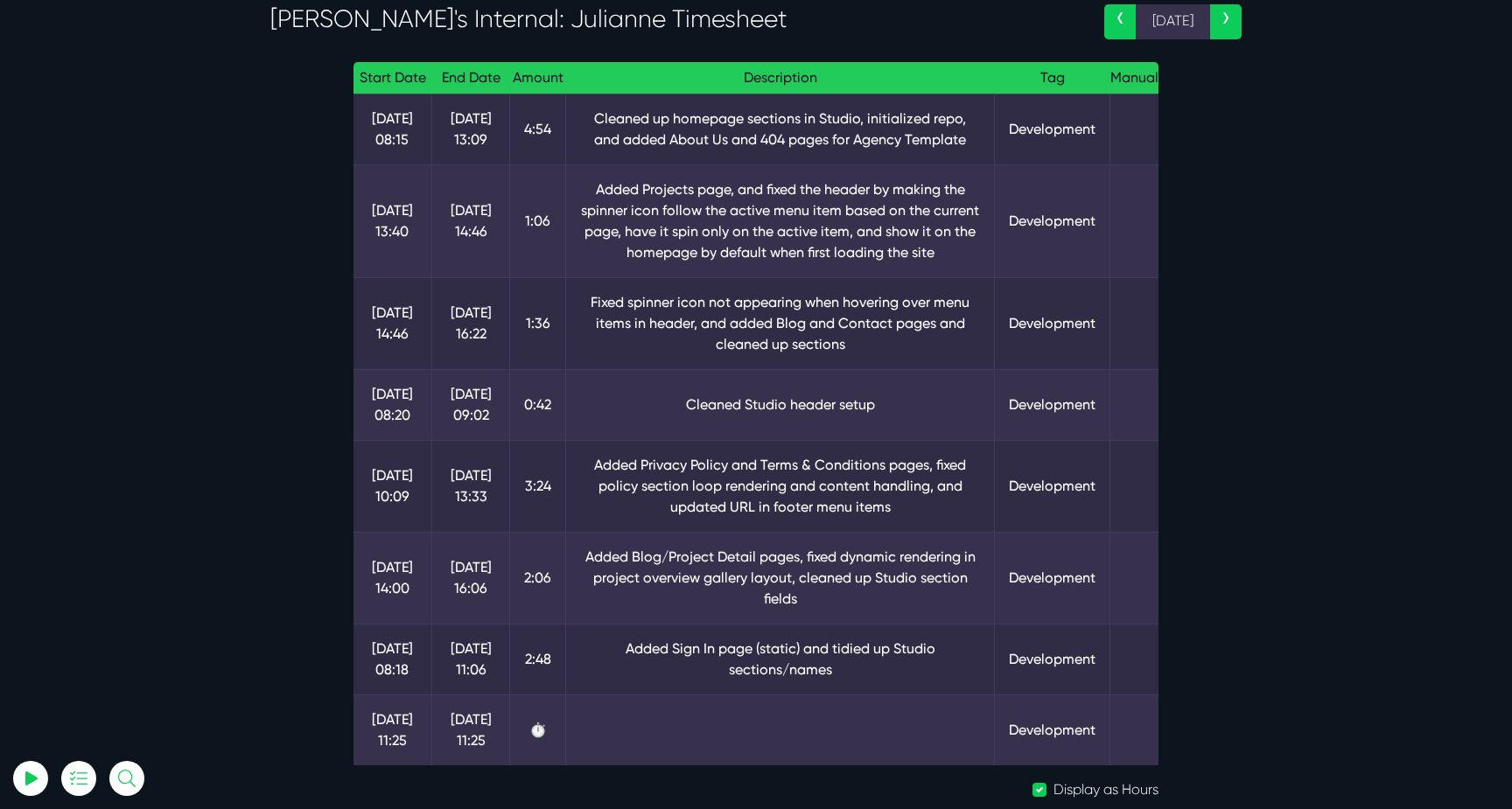
scroll to position [112, 0]
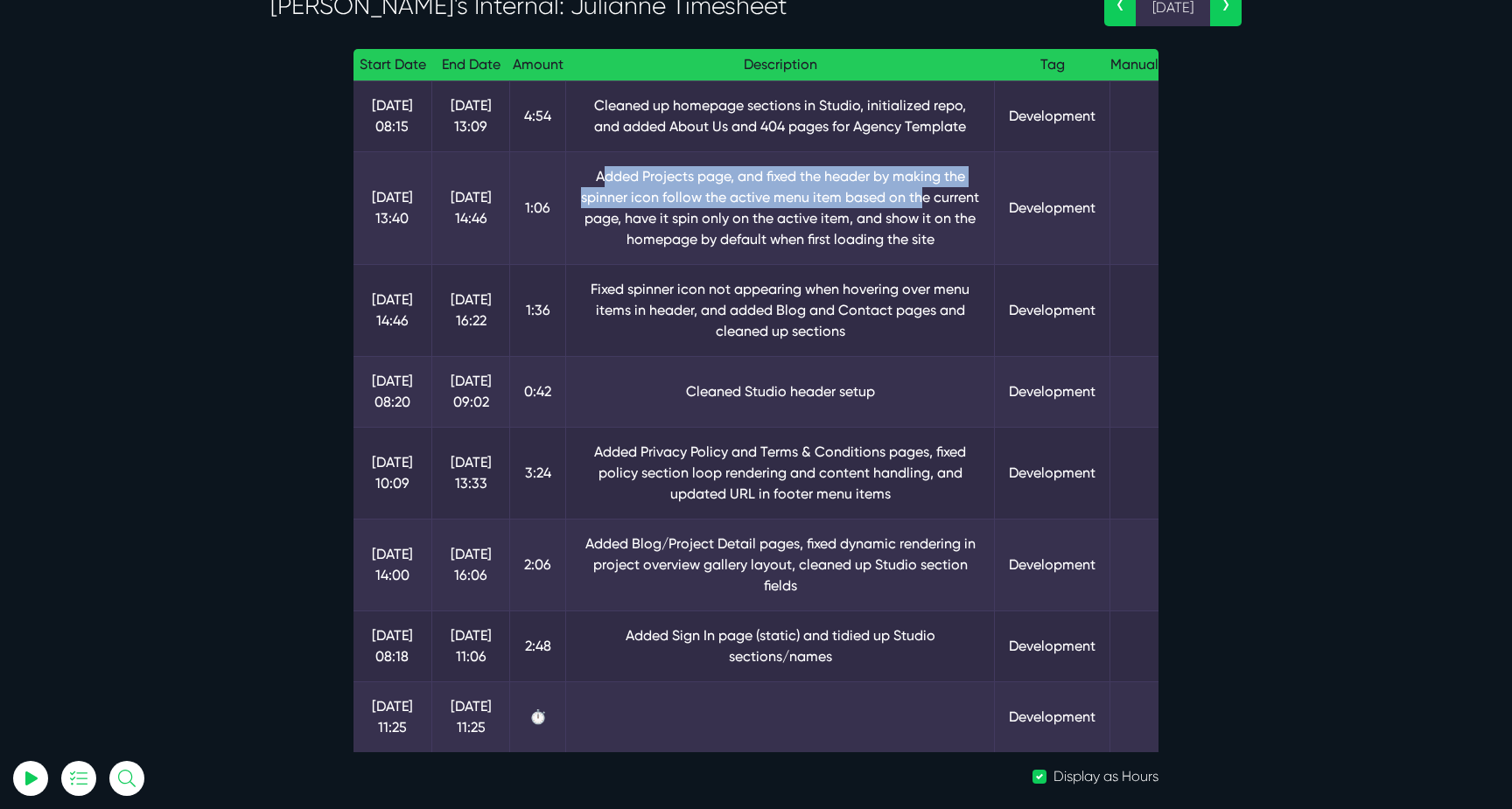
drag, startPoint x: 600, startPoint y: 180, endPoint x: 920, endPoint y: 206, distance: 321.1
click at [920, 206] on td "Added Projects page, and fixed the header by making the spinner icon follow the…" at bounding box center [781, 208] width 429 height 113
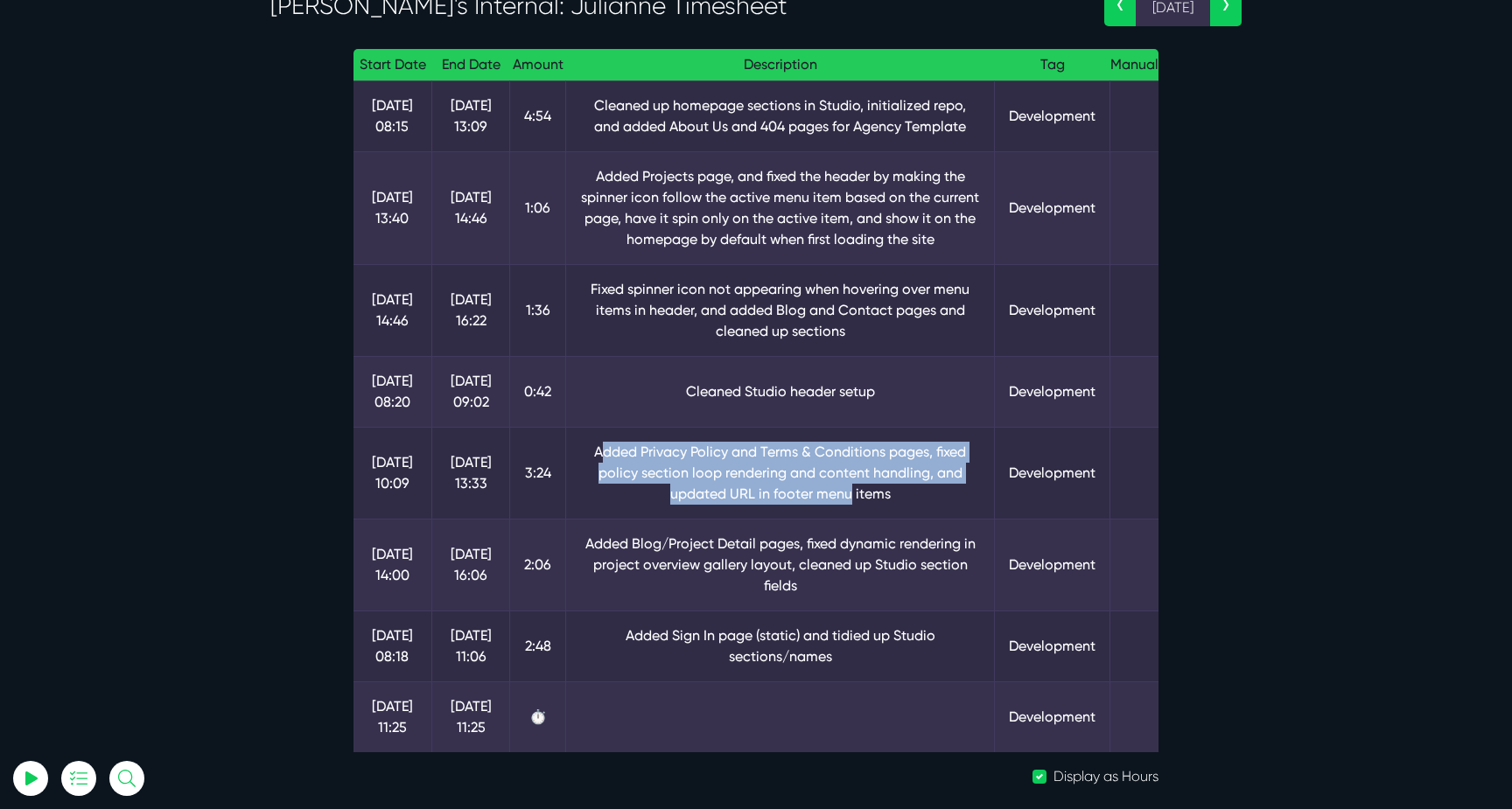
drag, startPoint x: 598, startPoint y: 449, endPoint x: 840, endPoint y: 495, distance: 246.3
click at [843, 496] on td "Added Privacy Policy and Terms & Conditions pages, fixed policy section loop re…" at bounding box center [781, 473] width 429 height 92
click at [840, 495] on td "Added Privacy Policy and Terms & Conditions pages, fixed policy section loop re…" at bounding box center [781, 473] width 429 height 92
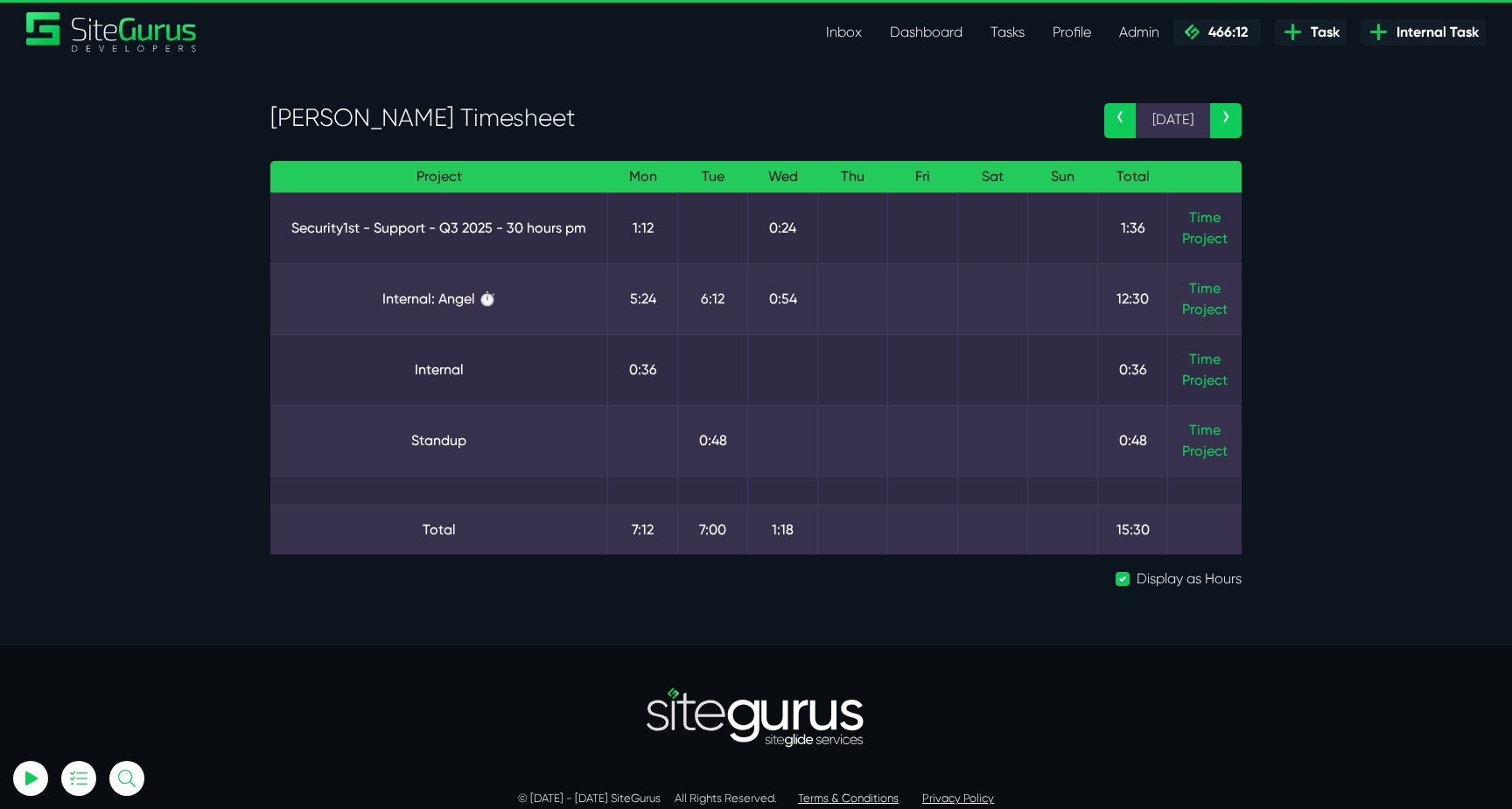
click at [1186, 284] on td "Time Project" at bounding box center [1205, 298] width 74 height 71
click at [1197, 284] on link "Time" at bounding box center [1205, 288] width 31 height 17
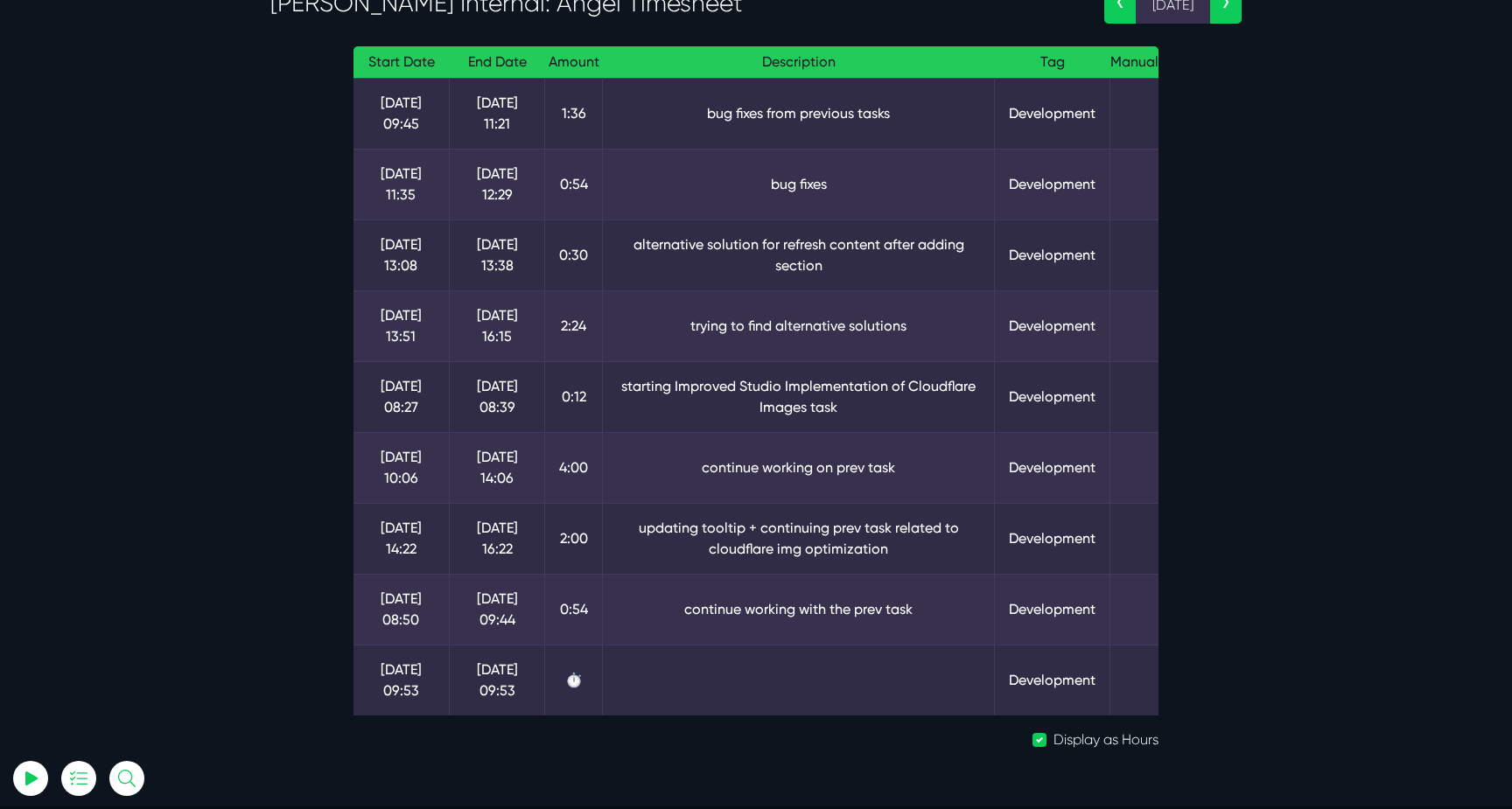
scroll to position [142, 0]
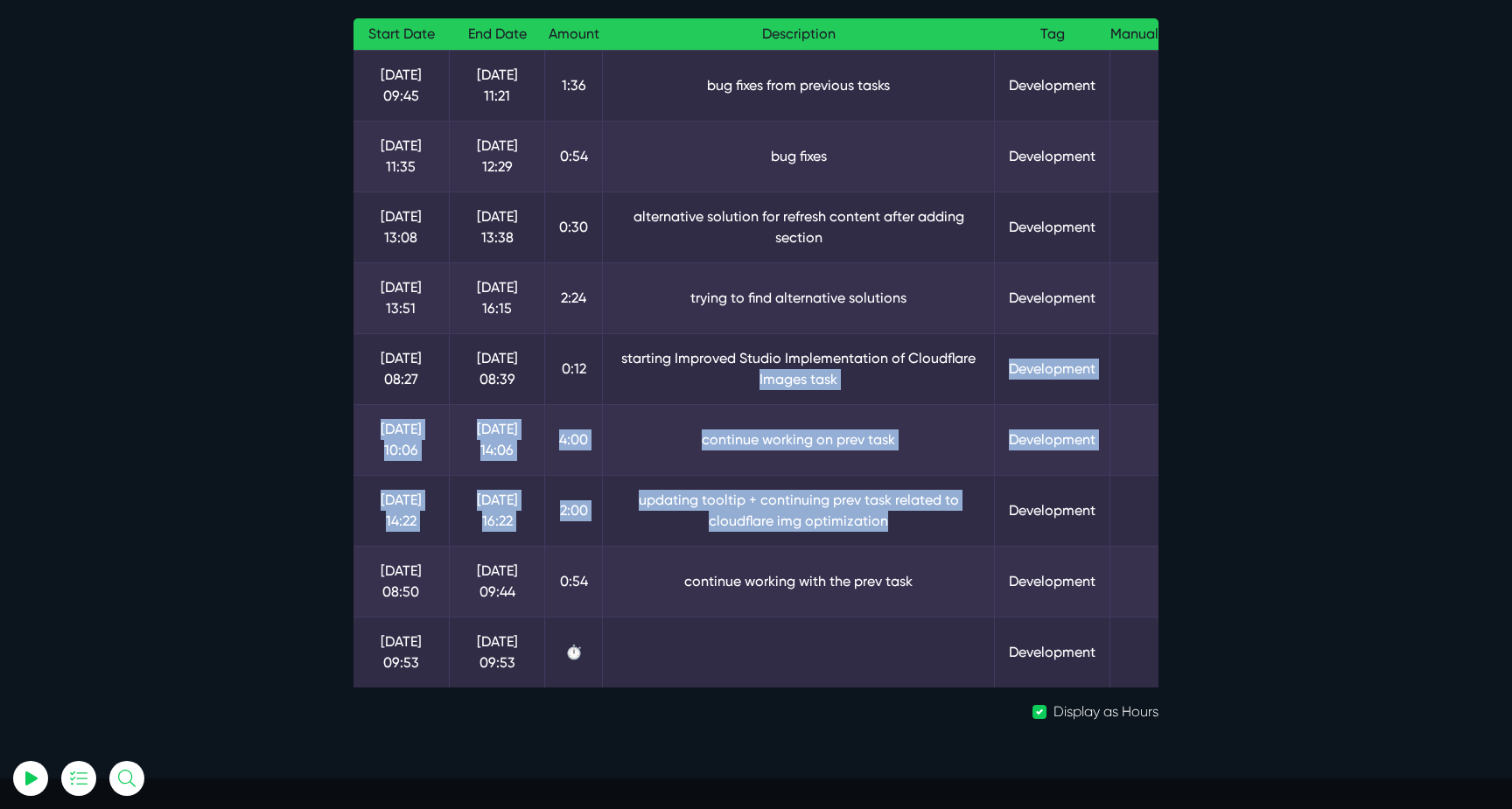
drag, startPoint x: 942, startPoint y: 524, endPoint x: 704, endPoint y: 373, distance: 281.9
click at [704, 373] on tbody "15 Sep 09:45 15 Sep 11:21 1:36 bug fixes from previous tasks Development 15 Sep…" at bounding box center [755, 369] width 805 height 638
click at [704, 373] on td "starting Improved Studio Implementation of Cloudflare Images task" at bounding box center [799, 368] width 392 height 71
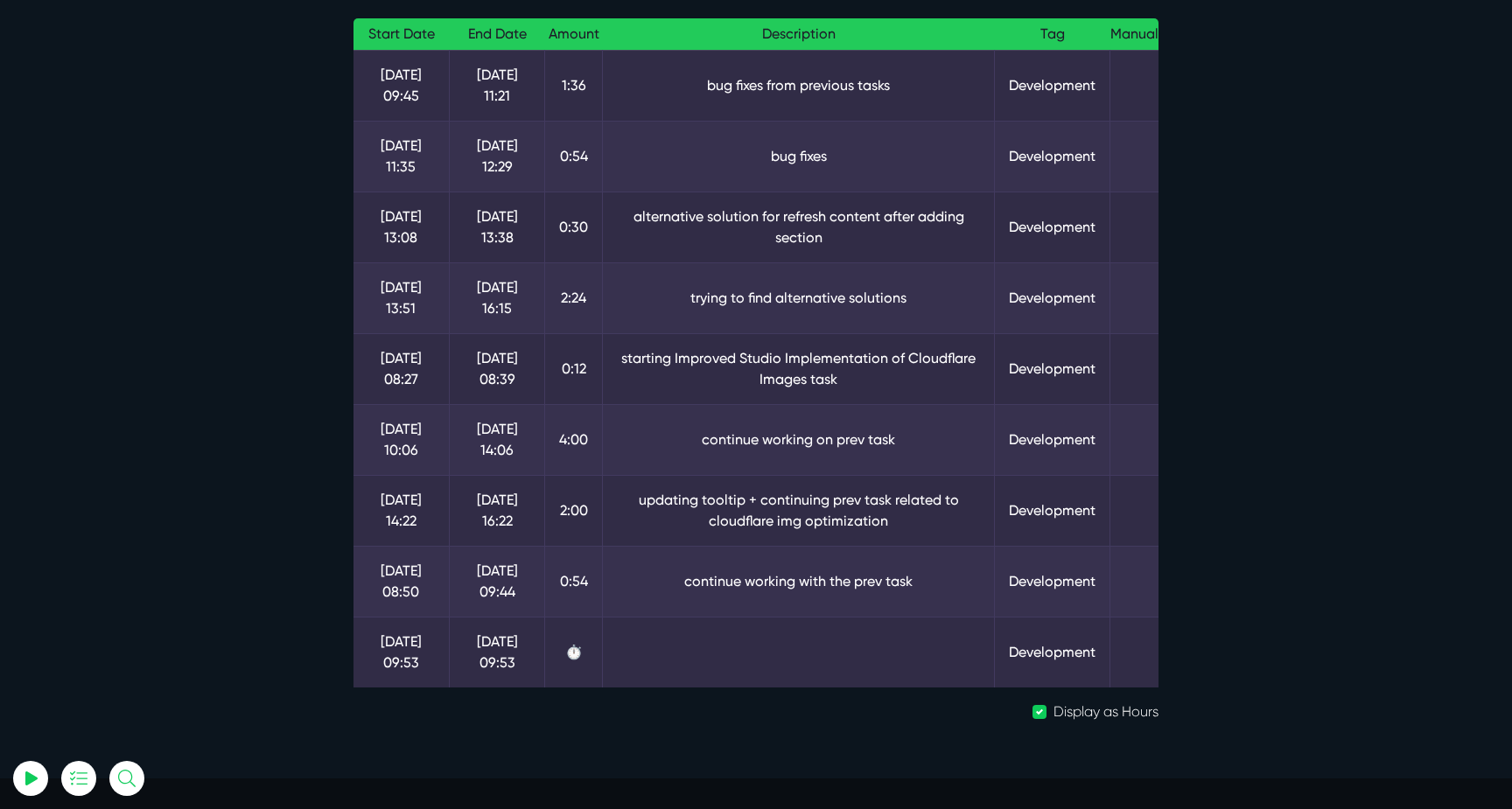
drag, startPoint x: 657, startPoint y: 348, endPoint x: 899, endPoint y: 380, distance: 244.1
click at [902, 381] on td "starting Improved Studio Implementation of Cloudflare Images task" at bounding box center [799, 368] width 392 height 71
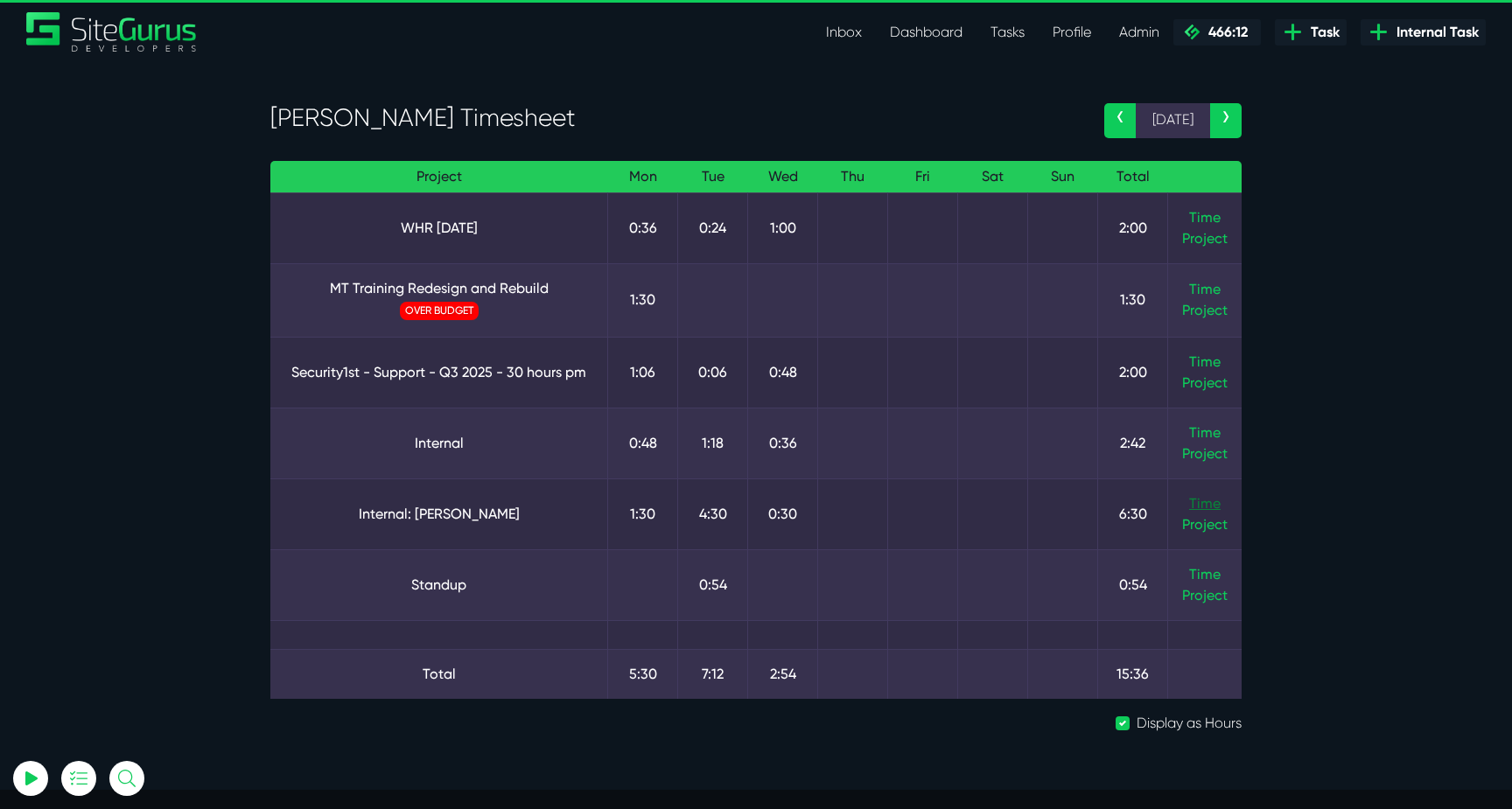
click at [1206, 508] on link "Time" at bounding box center [1205, 503] width 31 height 17
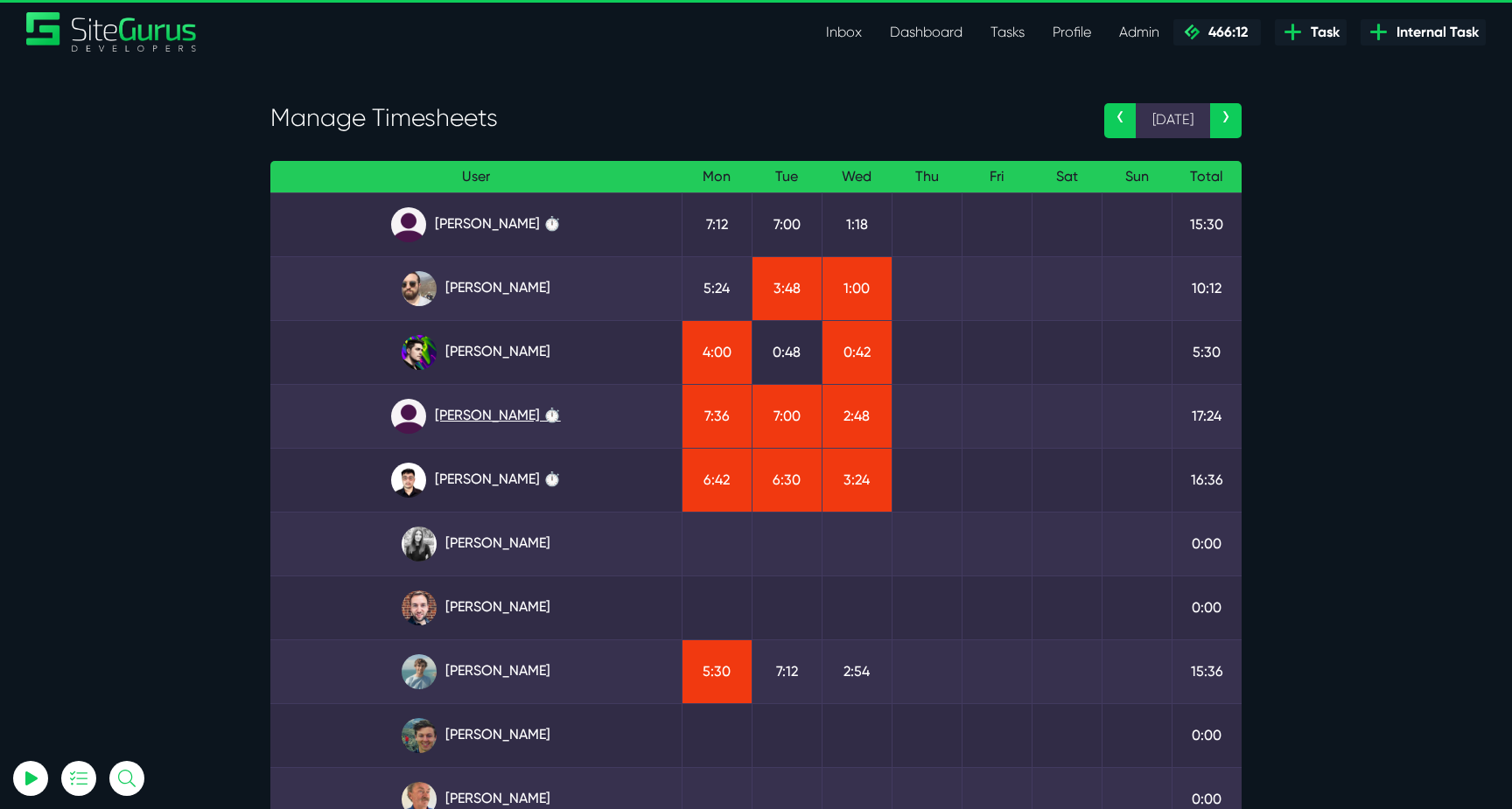
click at [548, 425] on link "[PERSON_NAME] ⏱️" at bounding box center [475, 416] width 384 height 35
